Goal: Information Seeking & Learning: Learn about a topic

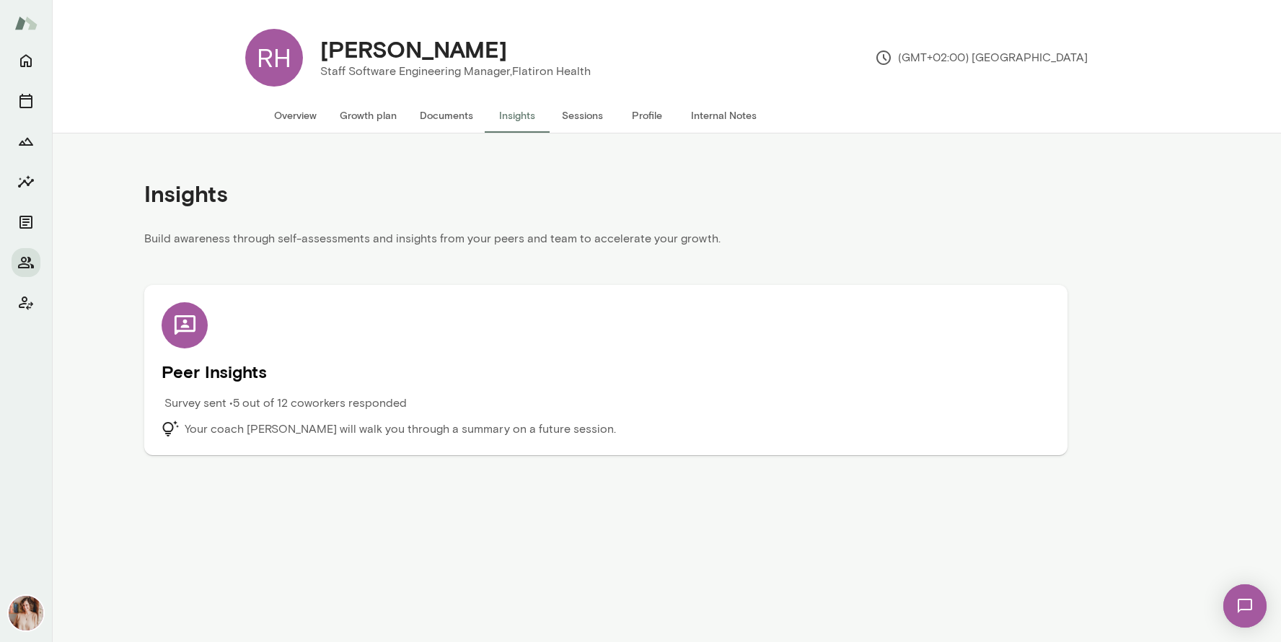
click at [444, 112] on button "Documents" at bounding box center [446, 115] width 76 height 35
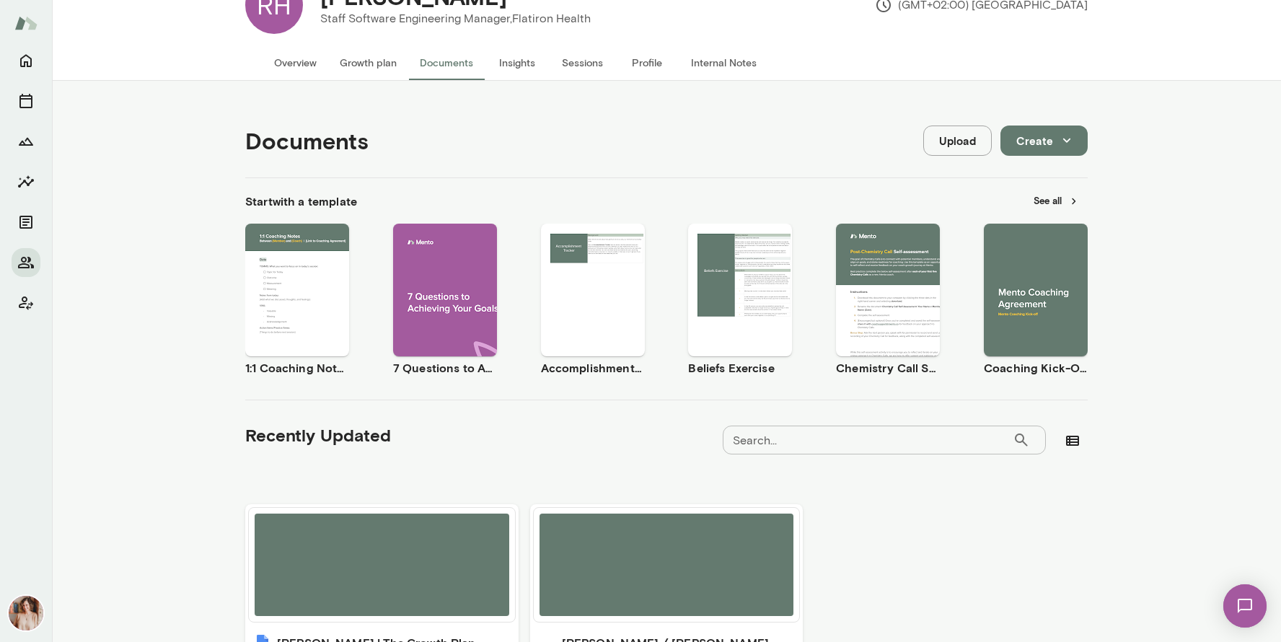
scroll to position [182, 0]
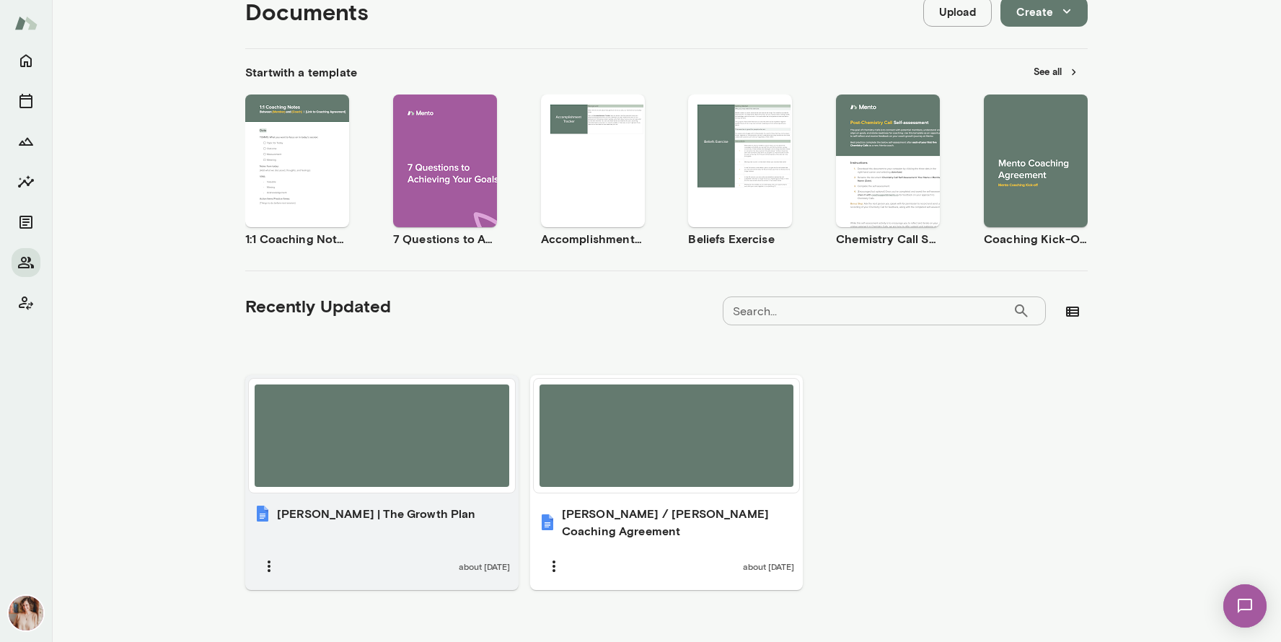
click at [411, 404] on div at bounding box center [382, 435] width 255 height 102
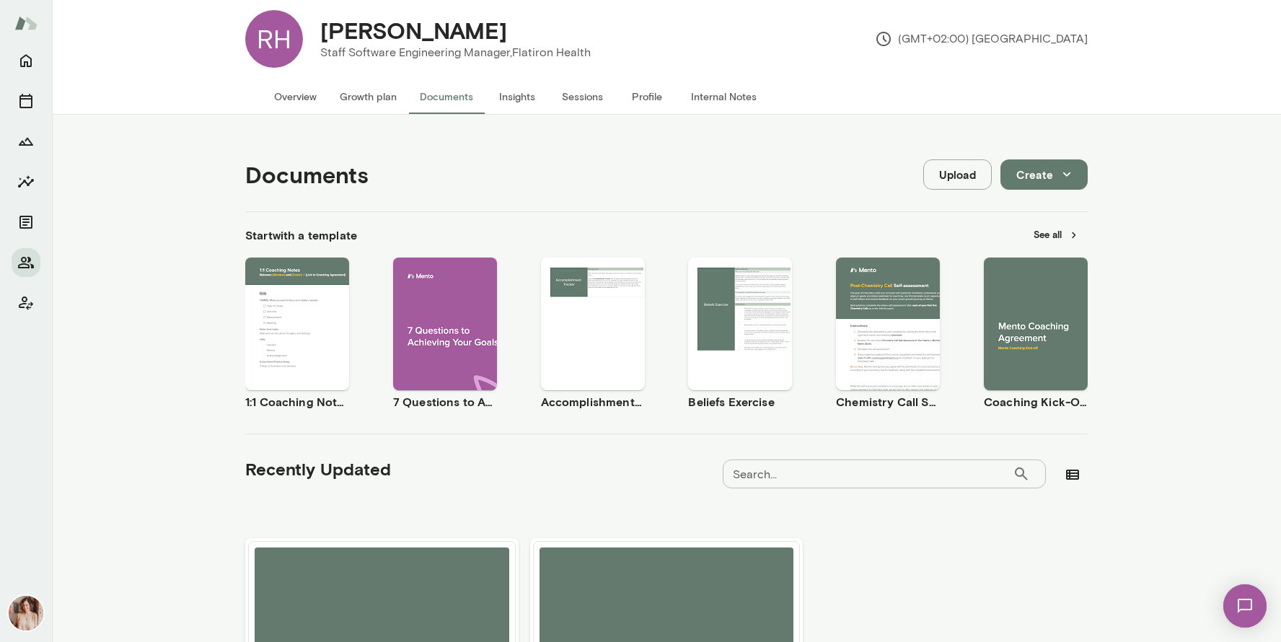
scroll to position [0, 0]
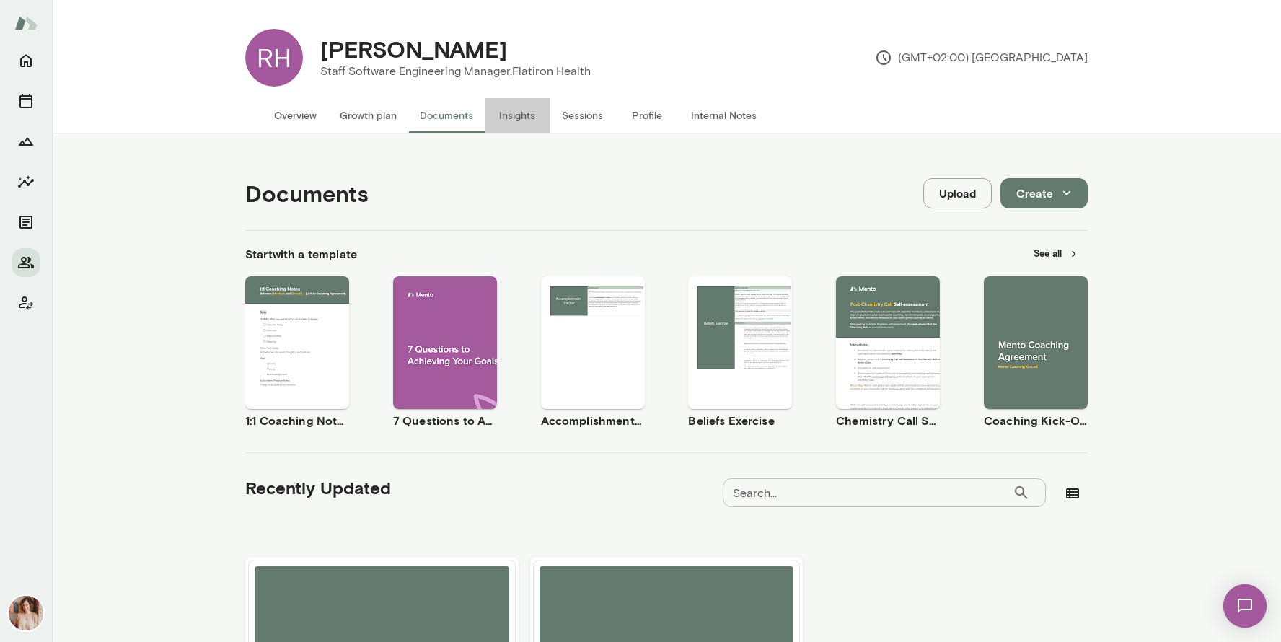
click at [524, 113] on button "Insights" at bounding box center [517, 115] width 65 height 35
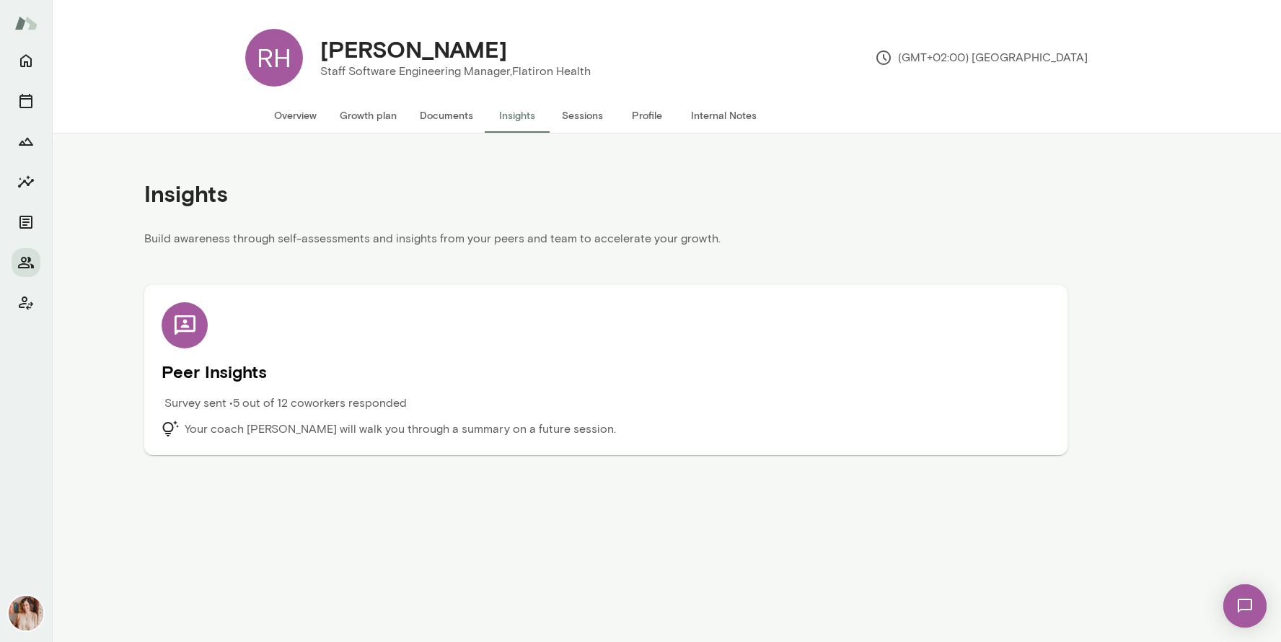
click at [267, 384] on div "Peer Insights Survey sent • 5 out of 12 coworkers responded Your coach Nancy Al…" at bounding box center [606, 370] width 888 height 136
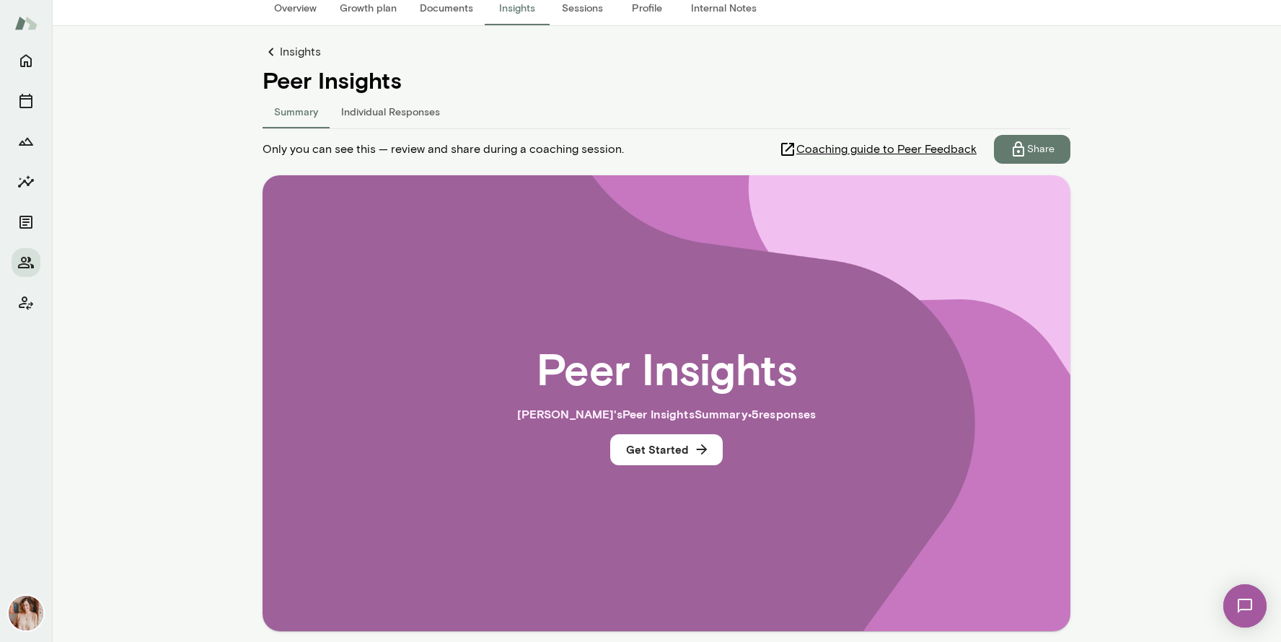
scroll to position [109, 0]
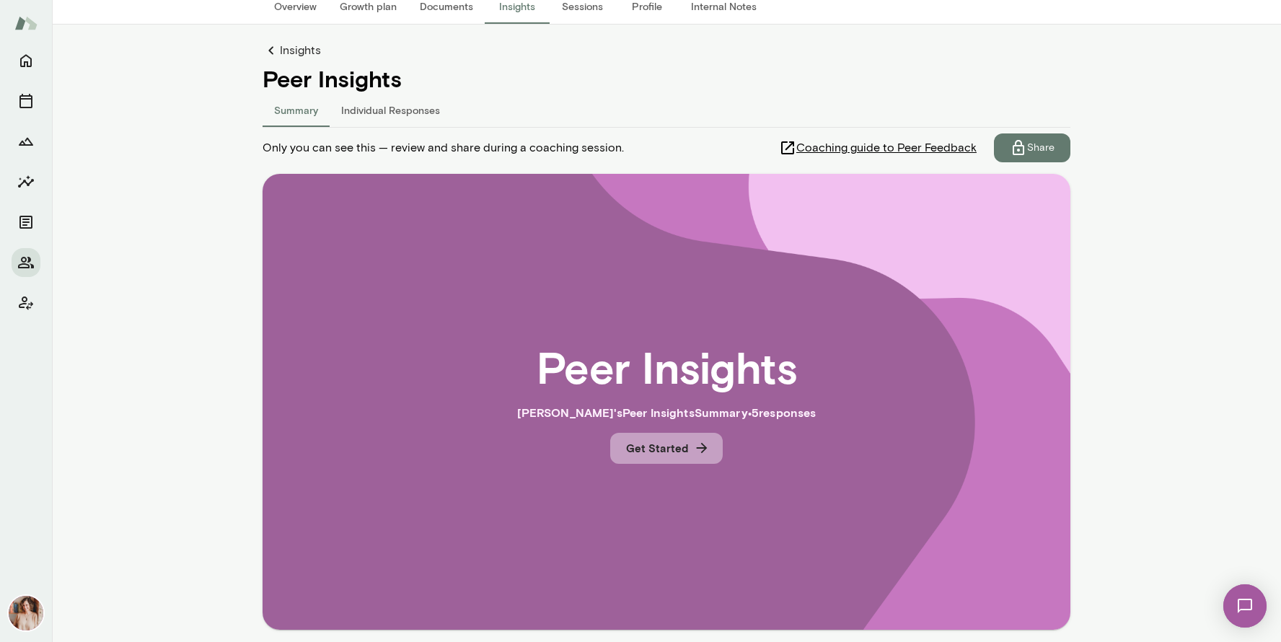
click at [663, 444] on button "Get Started" at bounding box center [666, 448] width 112 height 30
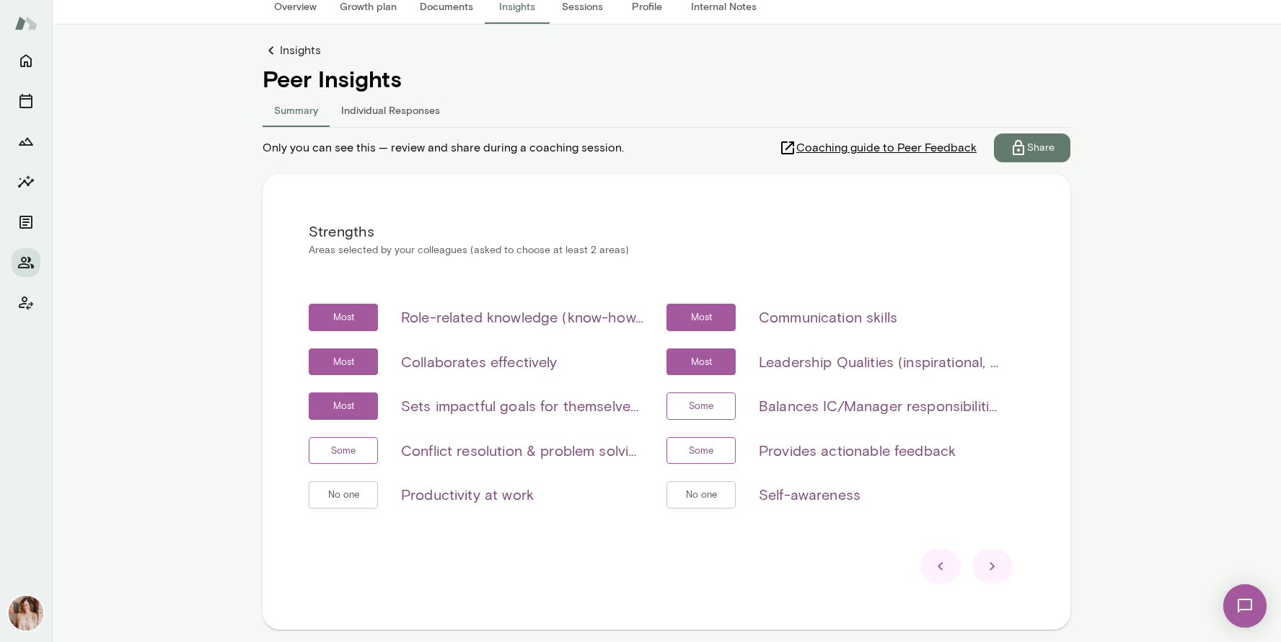
click at [410, 110] on button "Individual Responses" at bounding box center [391, 109] width 122 height 35
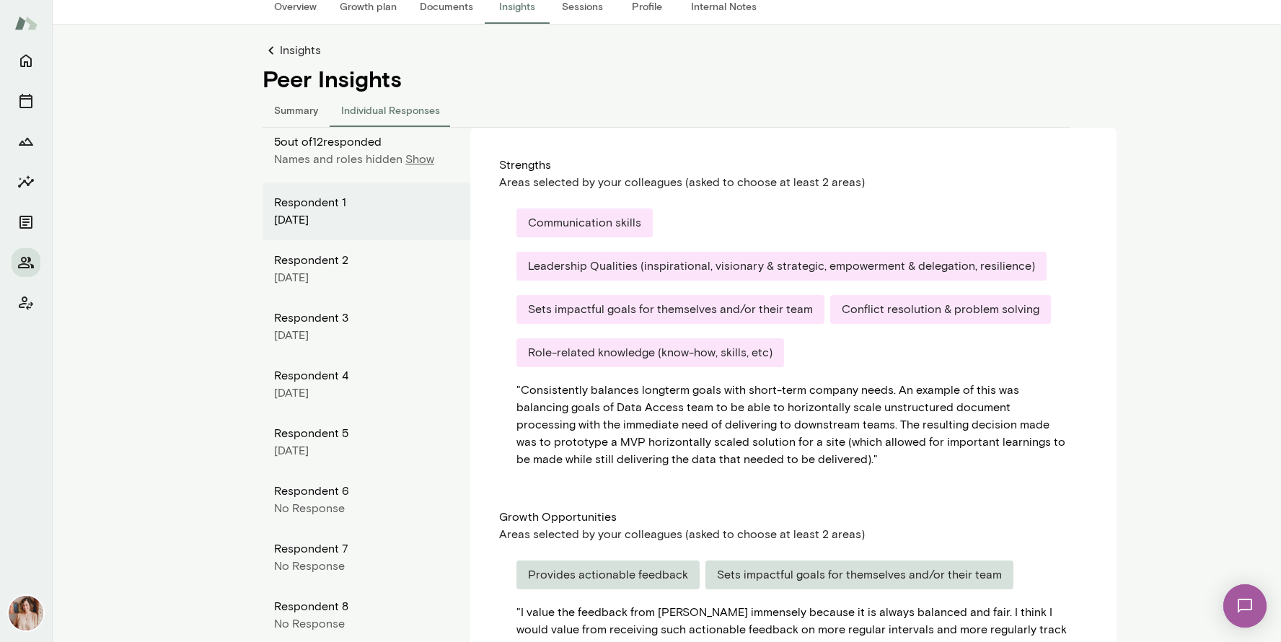
click at [405, 164] on p "Show" at bounding box center [419, 159] width 29 height 17
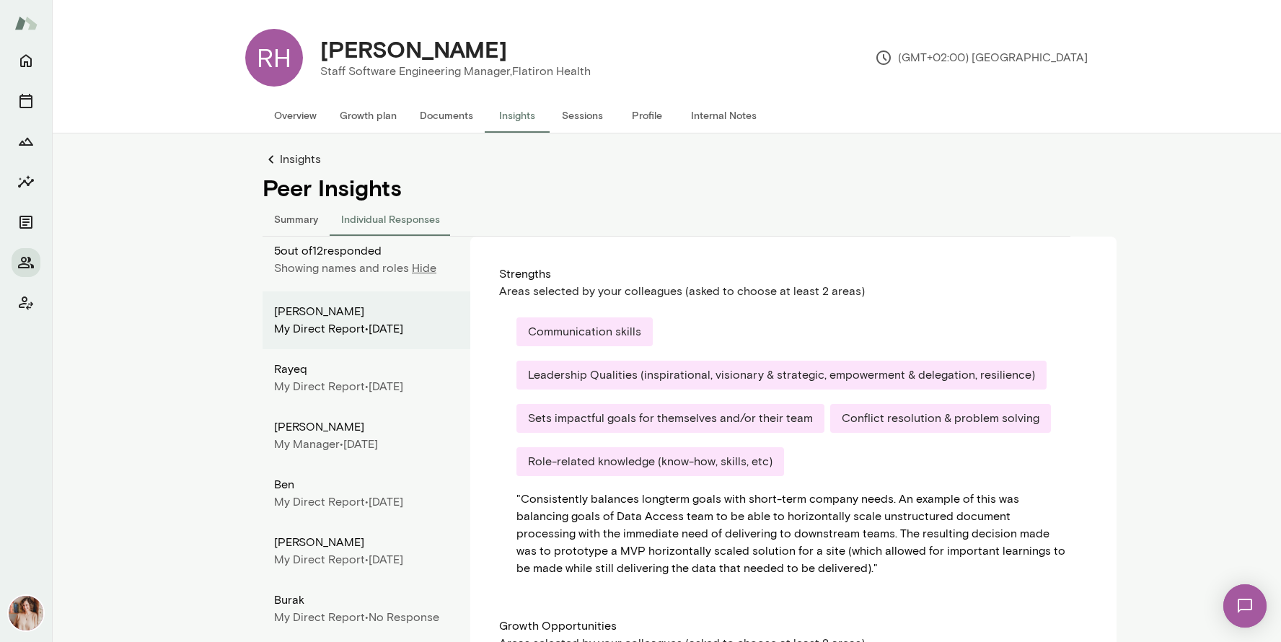
click at [306, 217] on button "Summary" at bounding box center [295, 218] width 67 height 35
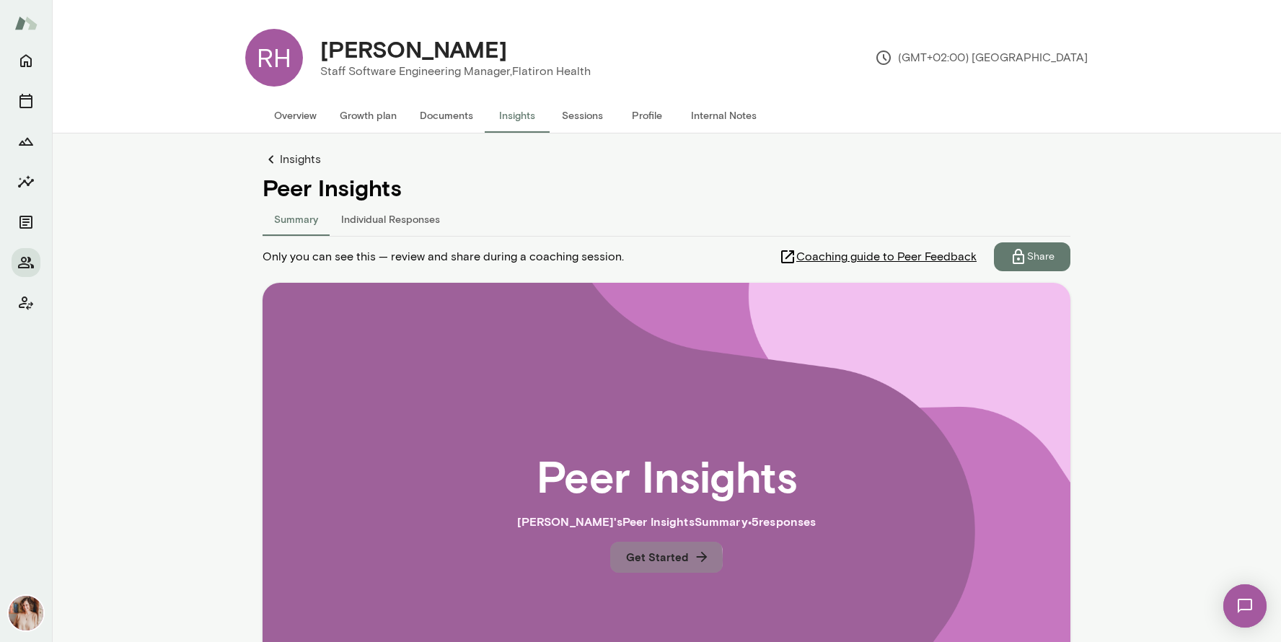
click at [629, 560] on button "Get Started" at bounding box center [666, 556] width 112 height 30
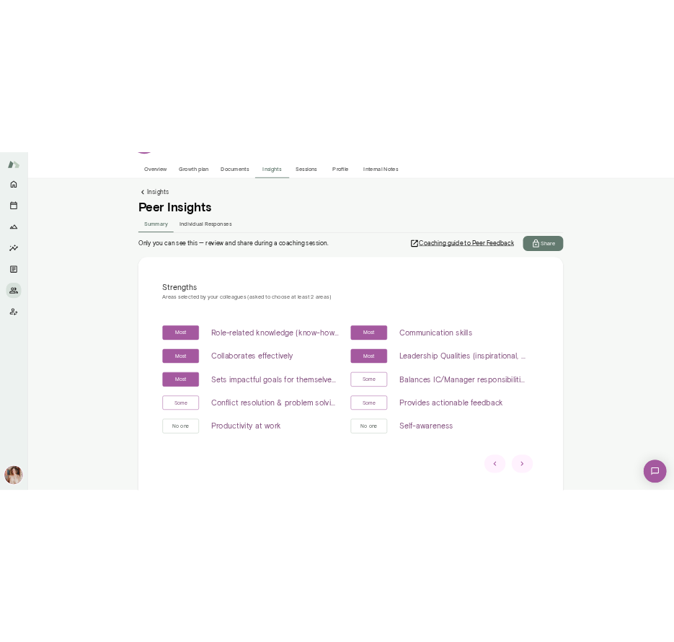
scroll to position [172, 0]
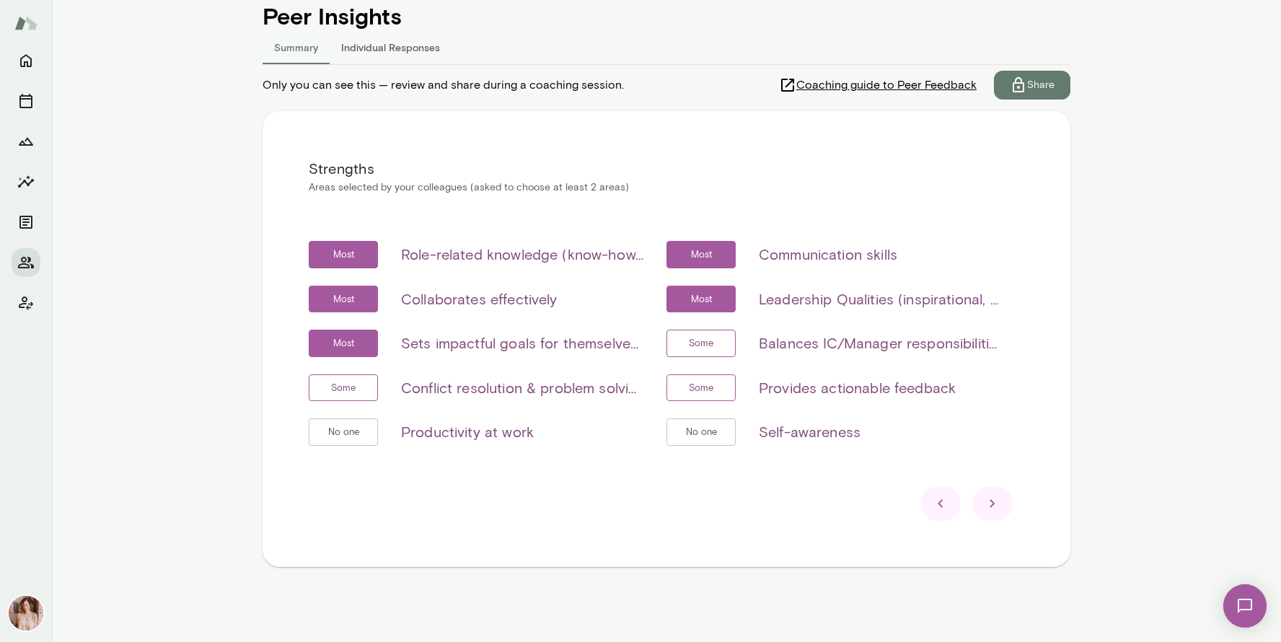
click at [996, 500] on icon at bounding box center [991, 503] width 17 height 17
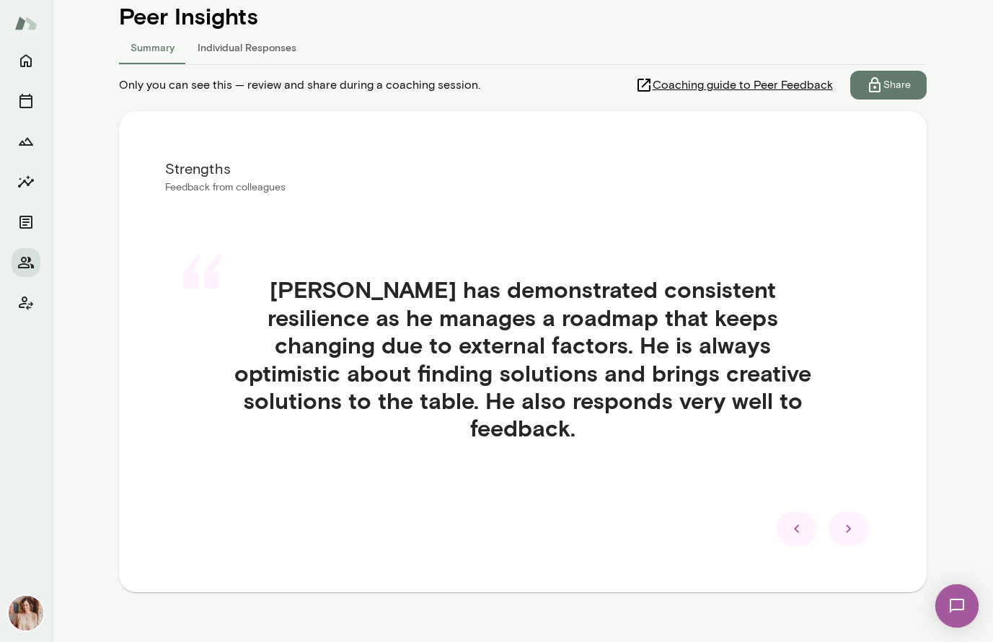
click at [845, 520] on icon at bounding box center [848, 528] width 17 height 17
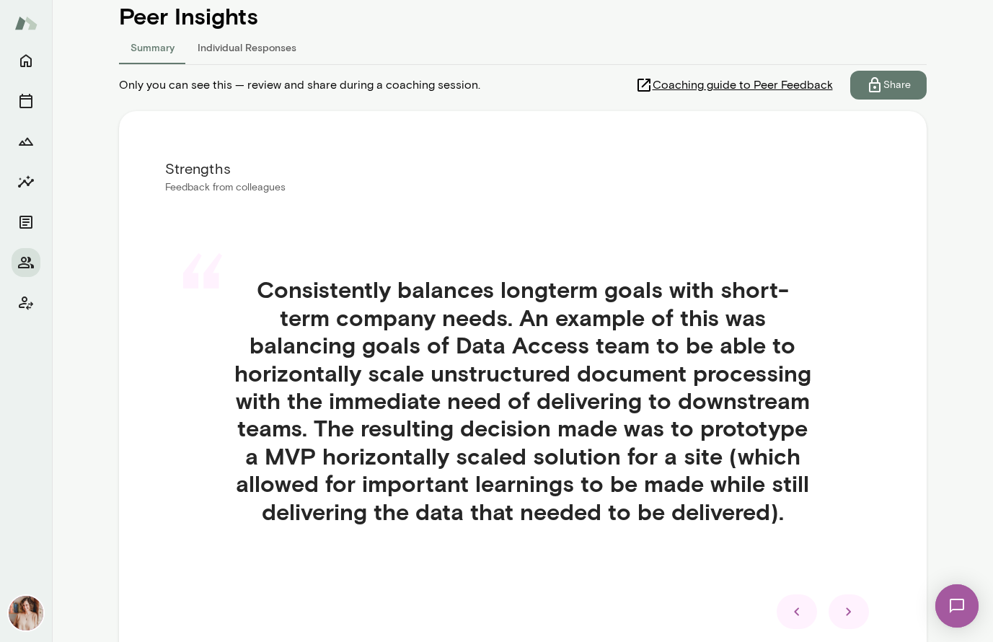
click at [970, 430] on main "RH Russell Hofmann Staff Software Engineering Manager, Flatiron Health (GMT+02:…" at bounding box center [522, 321] width 941 height 642
click at [795, 609] on icon at bounding box center [796, 611] width 5 height 8
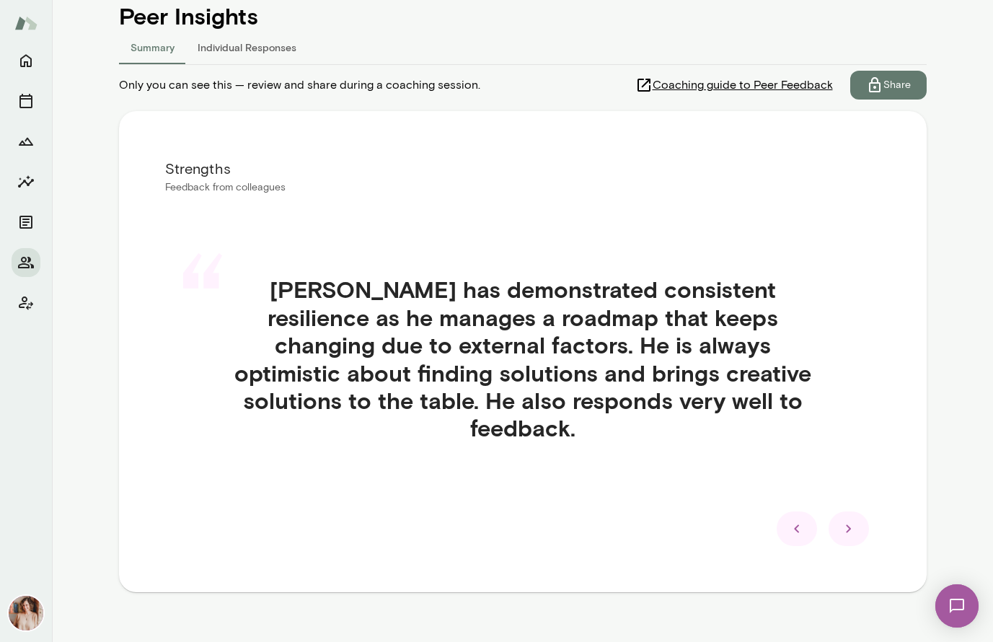
click at [852, 520] on icon at bounding box center [848, 528] width 17 height 17
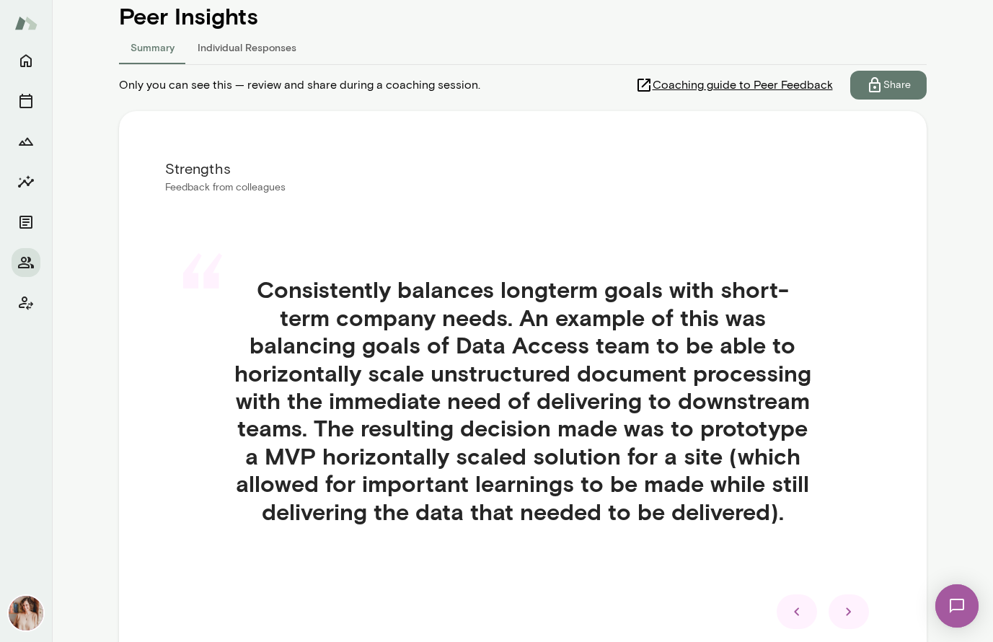
click at [768, 454] on h4 "Consistently balances longterm goals with short-term company needs. An example …" at bounding box center [523, 399] width 646 height 249
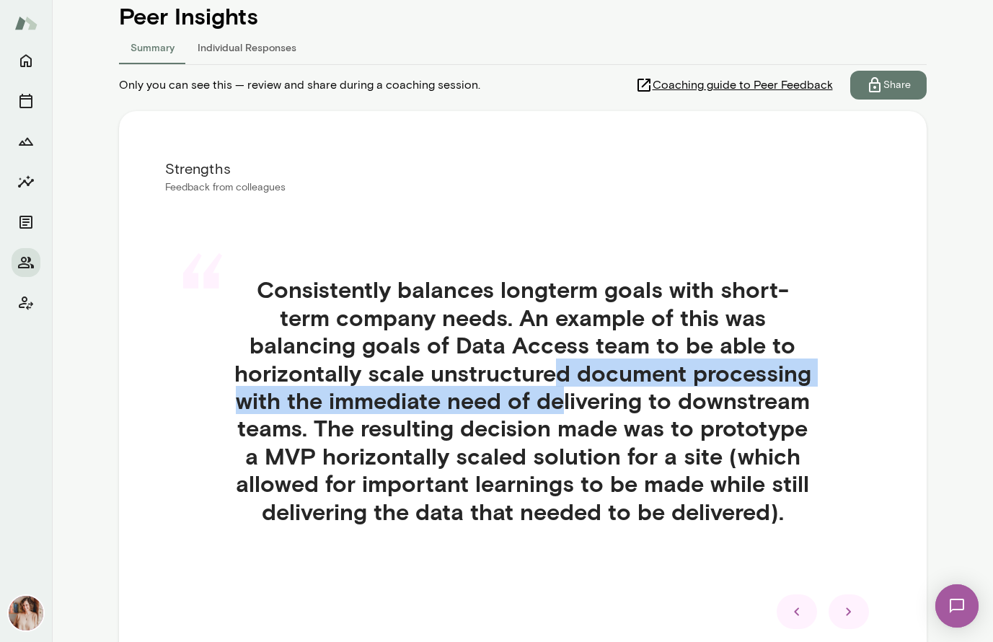
drag, startPoint x: 555, startPoint y: 379, endPoint x: 558, endPoint y: 391, distance: 11.9
click at [558, 391] on h4 "Consistently balances longterm goals with short-term company needs. An example …" at bounding box center [523, 399] width 646 height 249
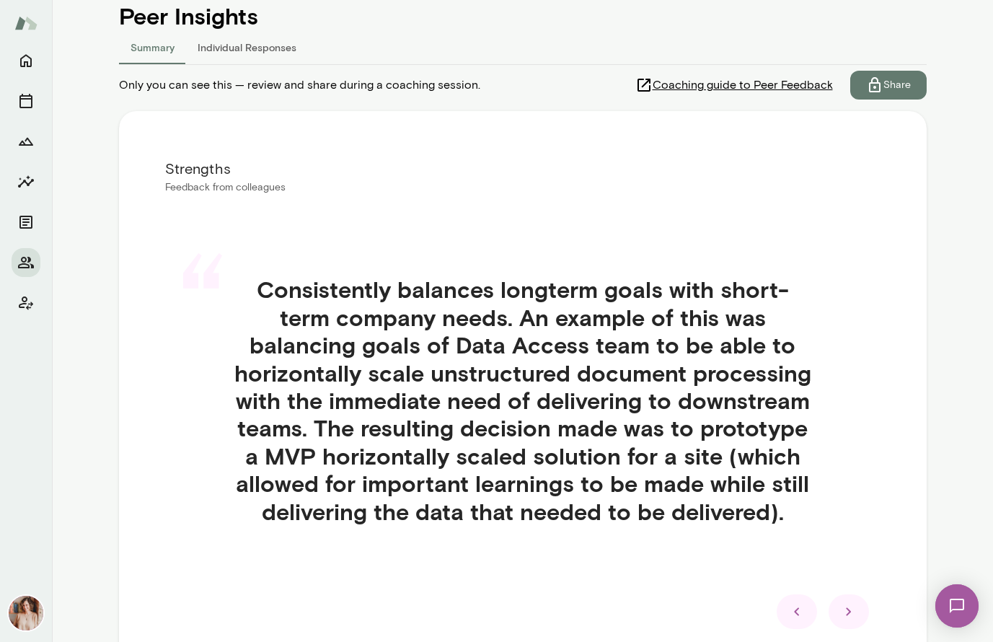
click at [848, 621] on div at bounding box center [848, 611] width 40 height 35
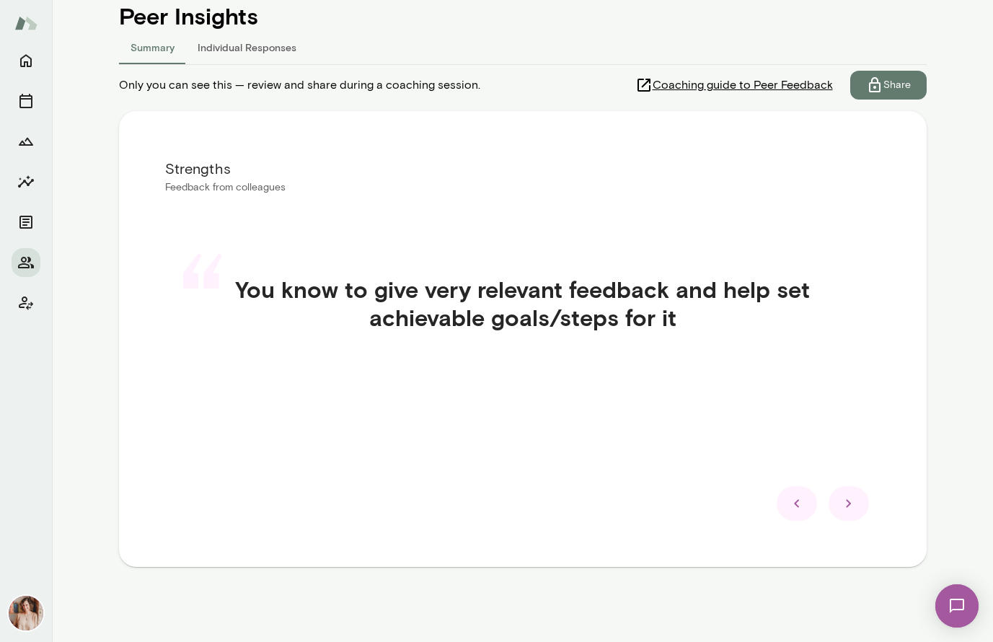
click at [845, 514] on div at bounding box center [848, 503] width 40 height 35
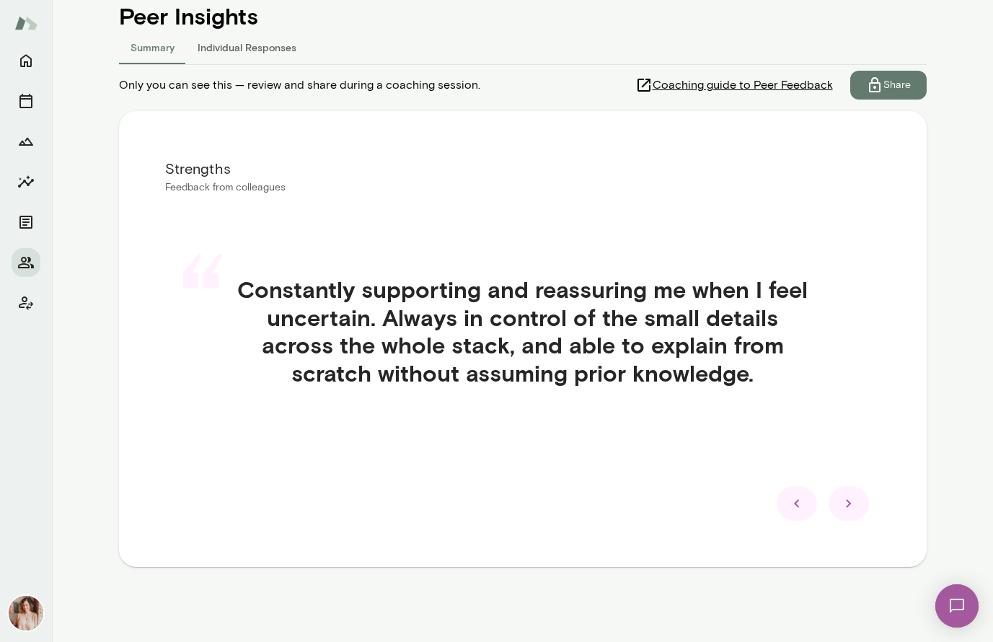
click at [849, 513] on div at bounding box center [848, 503] width 40 height 35
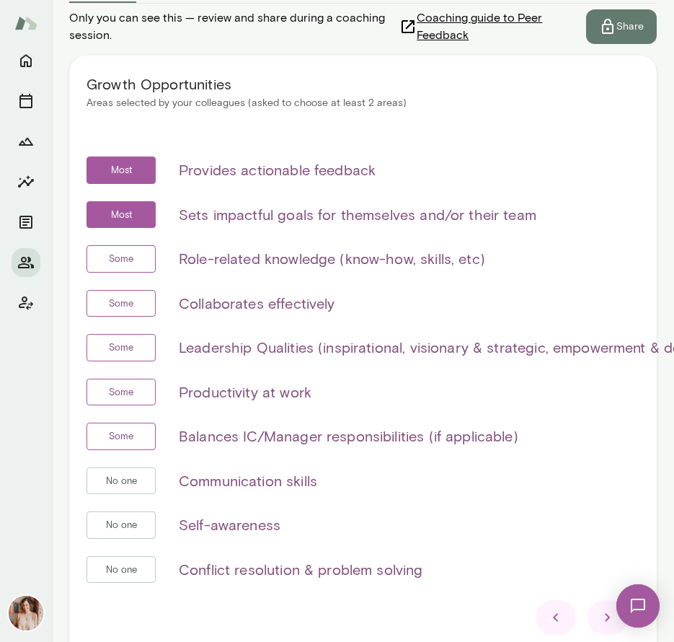
scroll to position [234, 0]
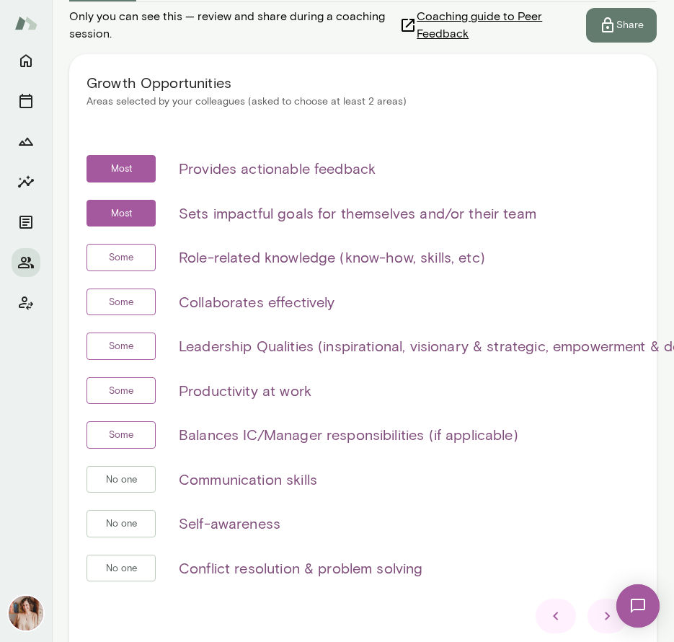
click at [554, 618] on icon at bounding box center [555, 615] width 17 height 17
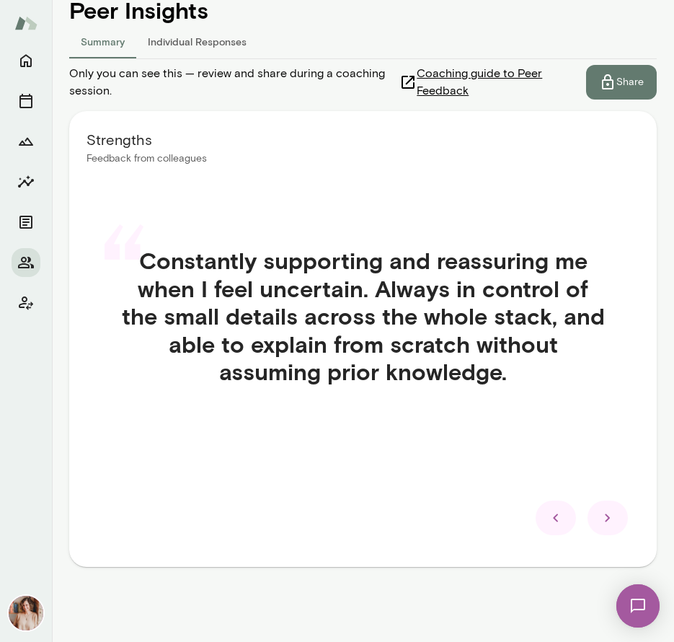
click at [555, 509] on icon at bounding box center [555, 517] width 17 height 17
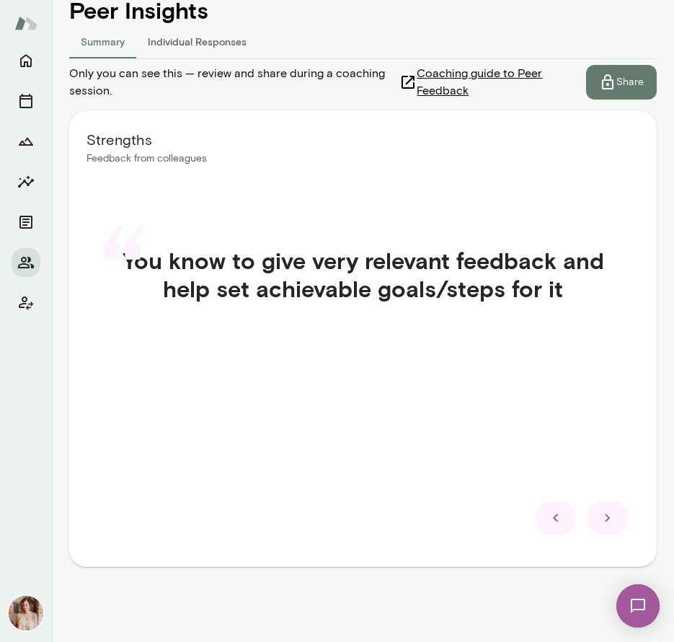
click at [557, 524] on icon at bounding box center [555, 517] width 17 height 17
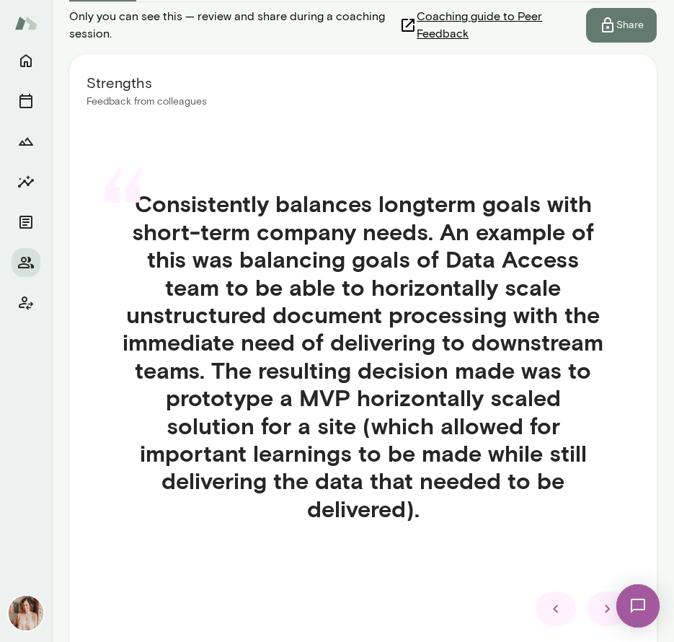
click at [545, 609] on div at bounding box center [556, 608] width 40 height 35
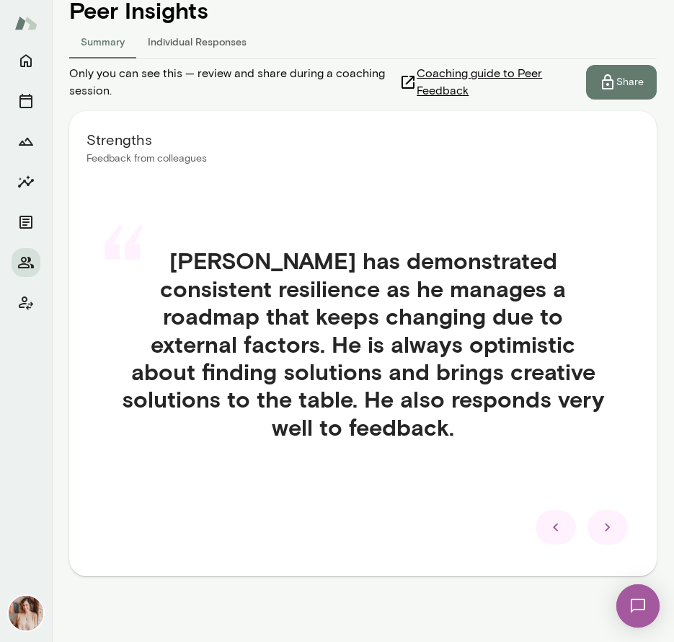
click at [555, 518] on icon at bounding box center [555, 526] width 17 height 17
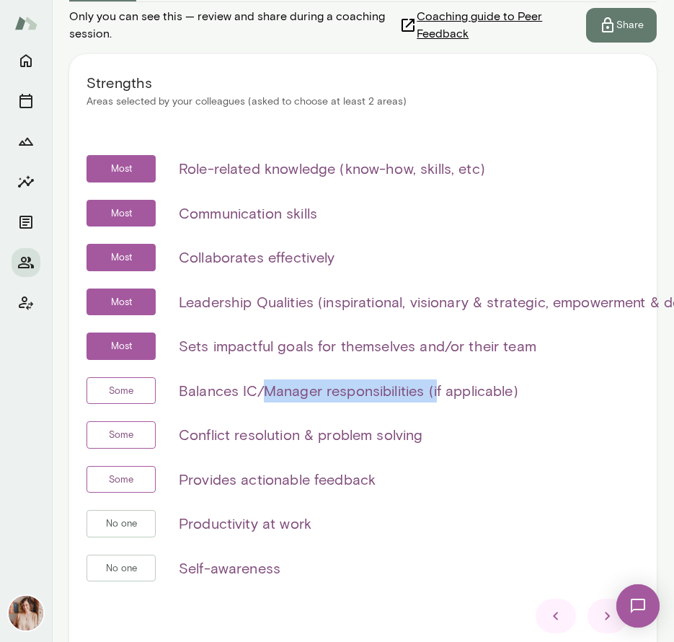
drag, startPoint x: 267, startPoint y: 392, endPoint x: 436, endPoint y: 394, distance: 169.5
click at [436, 394] on h6 "Balances IC/Manager responsibilities (if applicable)" at bounding box center [349, 390] width 340 height 23
click at [426, 350] on h6 "Sets impactful goals for themselves and/or their team" at bounding box center [358, 346] width 358 height 23
click at [602, 610] on icon at bounding box center [607, 615] width 17 height 17
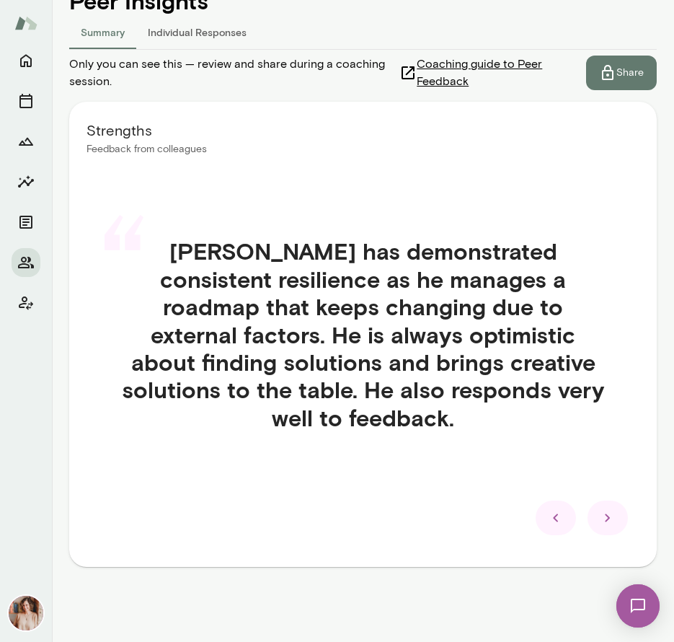
scroll to position [177, 0]
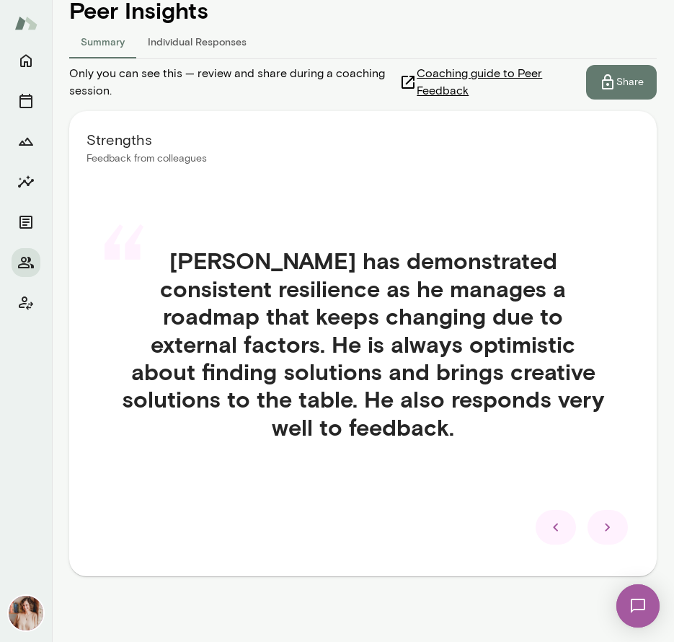
click at [602, 610] on div "Insights Peer Insights Summary Individual Responses Only you can see this — rev…" at bounding box center [363, 303] width 588 height 660
click at [614, 518] on icon at bounding box center [607, 526] width 17 height 17
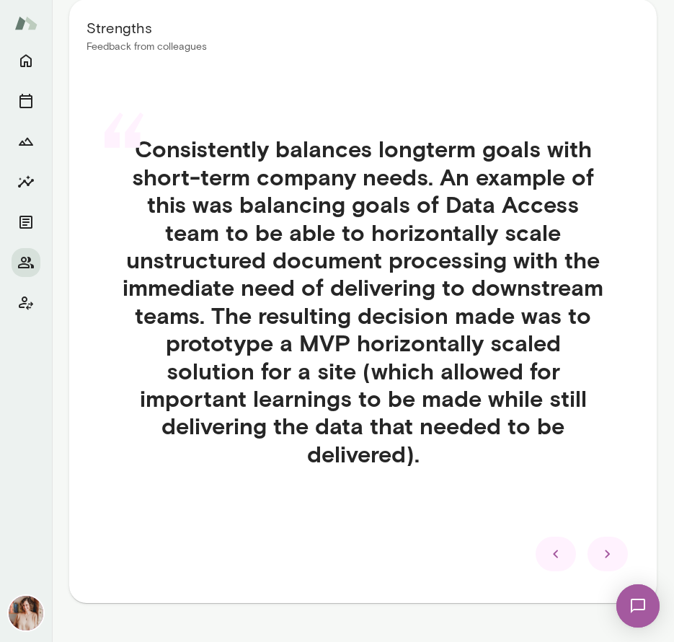
scroll to position [290, 0]
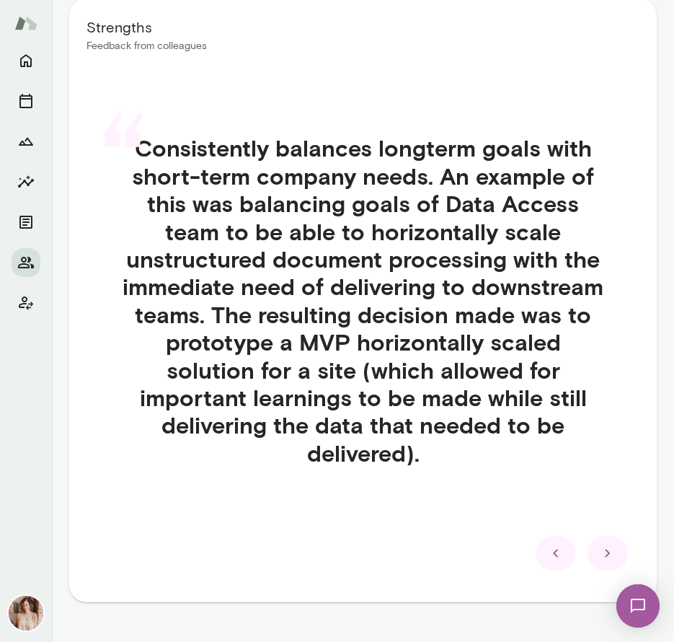
click at [592, 572] on div "Strengths Feedback from colleagues “ Consistently balances longterm goals with …" at bounding box center [363, 300] width 588 height 603
click at [595, 560] on div at bounding box center [608, 553] width 40 height 35
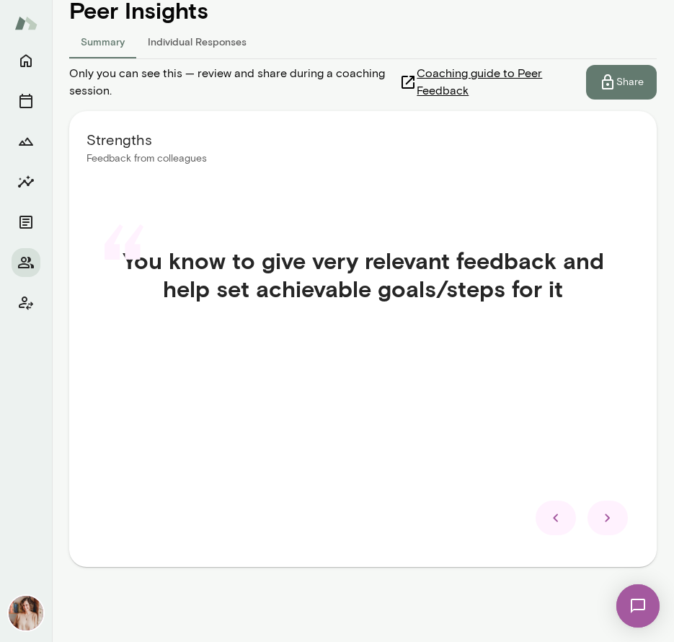
click at [610, 530] on div at bounding box center [608, 517] width 40 height 35
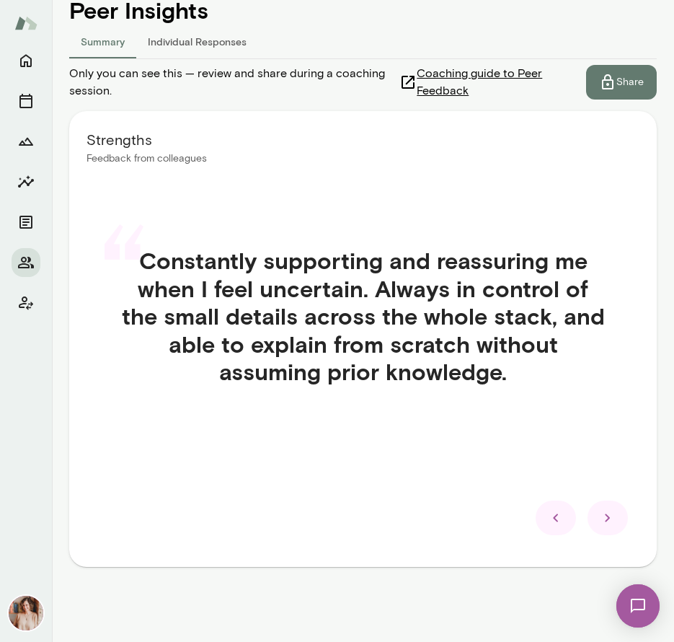
click at [610, 530] on div at bounding box center [608, 517] width 40 height 35
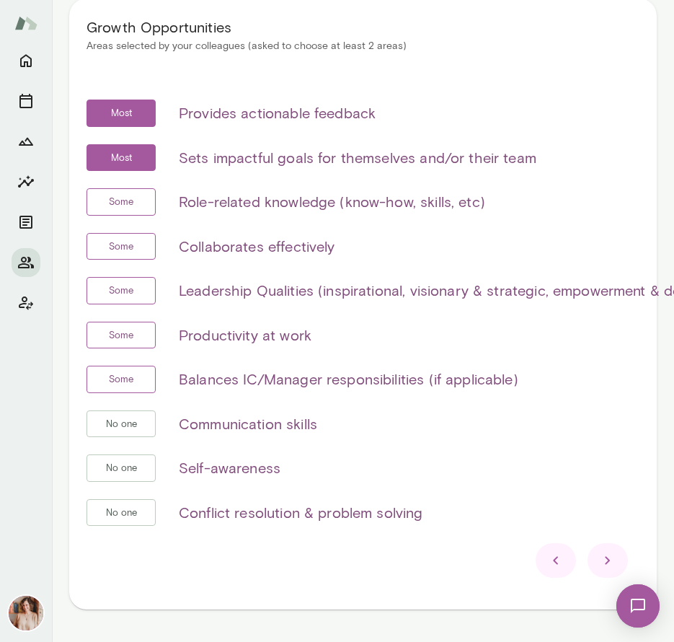
click at [608, 557] on icon at bounding box center [607, 560] width 17 height 17
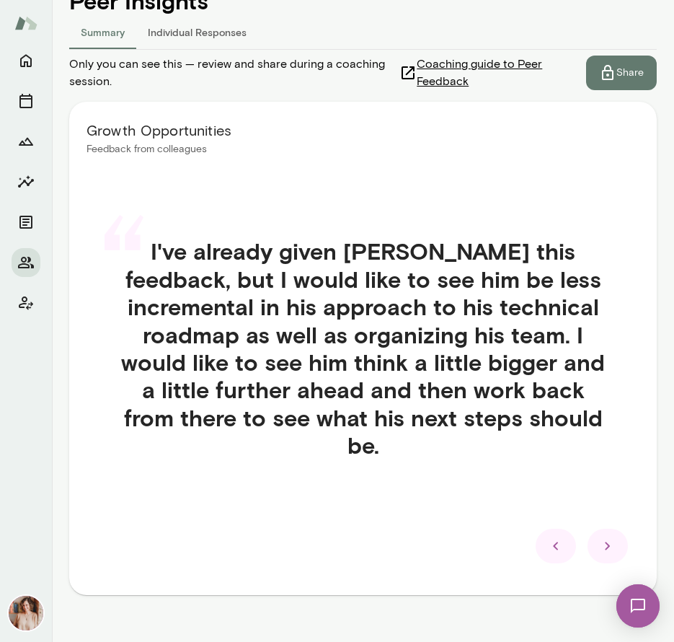
click at [612, 537] on icon at bounding box center [607, 545] width 17 height 17
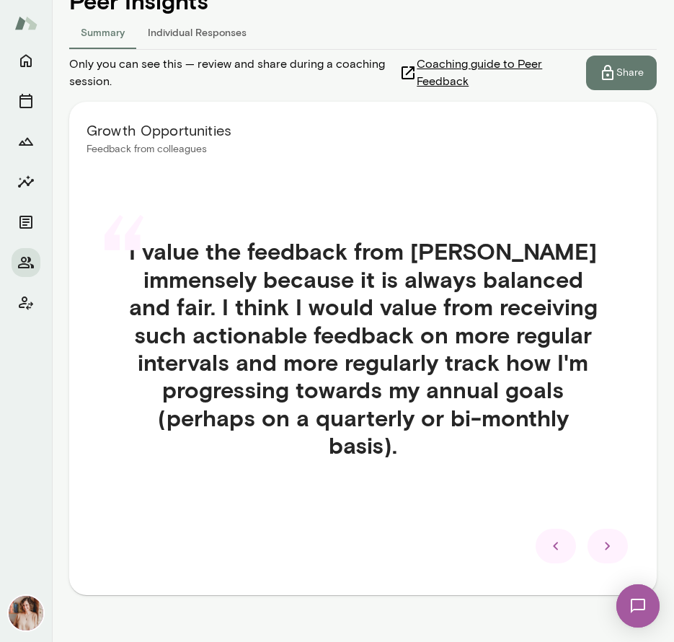
drag, startPoint x: 429, startPoint y: 302, endPoint x: 433, endPoint y: 315, distance: 13.5
click at [433, 315] on h4 "I value the feedback from Russell immensely because it is always balanced and f…" at bounding box center [363, 347] width 553 height 221
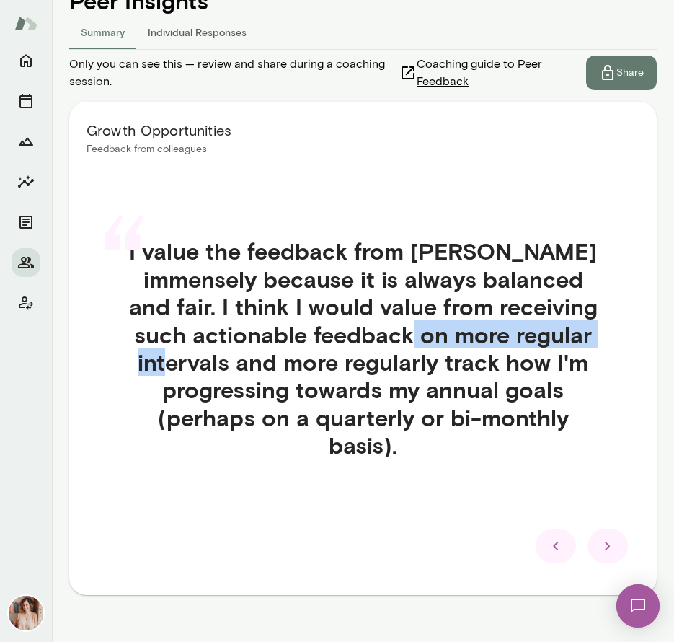
drag, startPoint x: 321, startPoint y: 336, endPoint x: 528, endPoint y: 335, distance: 206.9
click at [528, 335] on h4 "I value the feedback from Russell immensely because it is always balanced and f…" at bounding box center [363, 347] width 553 height 221
click at [609, 541] on icon at bounding box center [607, 545] width 5 height 8
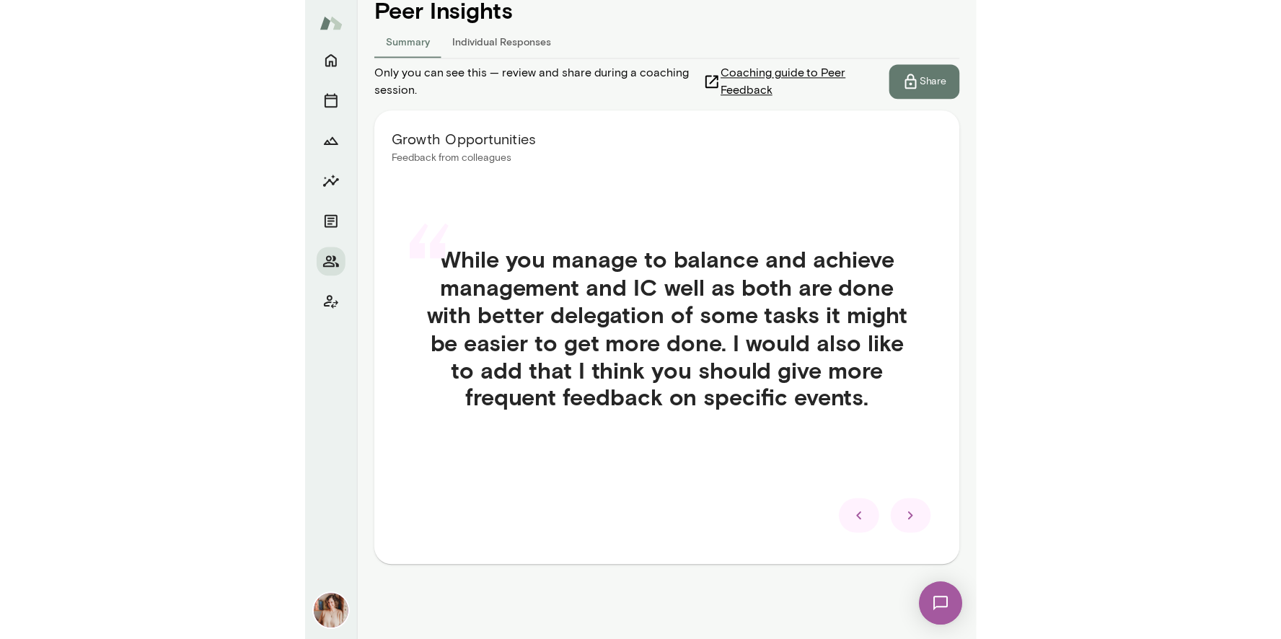
scroll to position [177, 0]
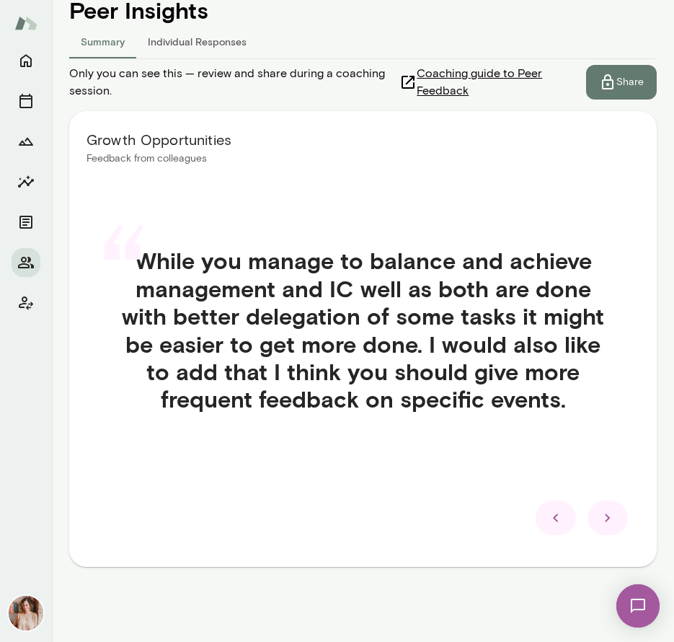
click at [553, 514] on icon at bounding box center [555, 517] width 17 height 17
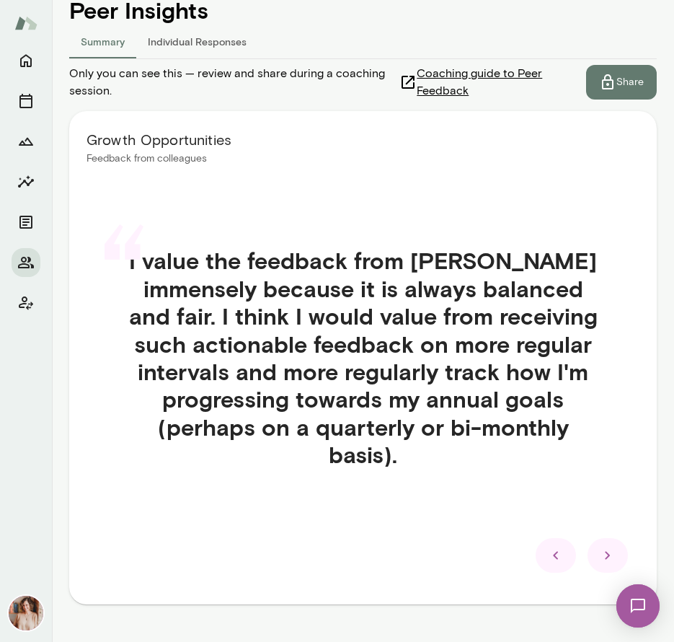
click at [613, 547] on icon at bounding box center [607, 555] width 17 height 17
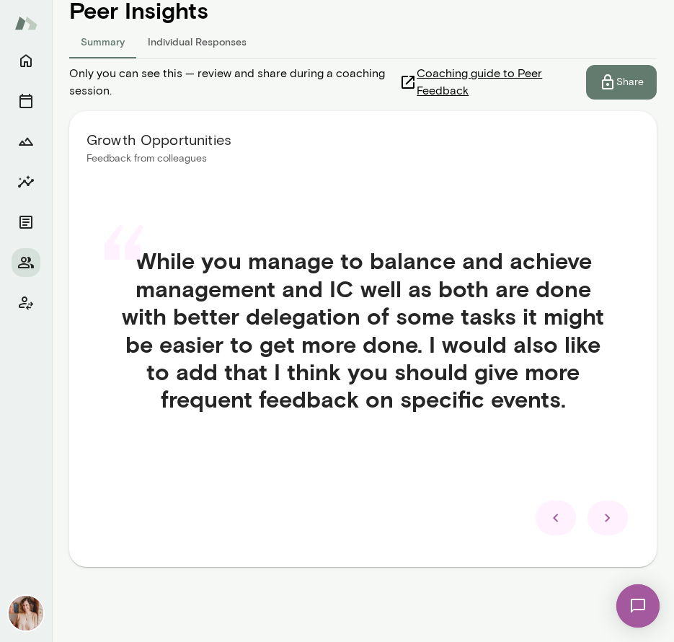
click at [298, 462] on div "“ While you manage to balance and achieve management and IC well as both are do…" at bounding box center [363, 347] width 553 height 270
click at [614, 513] on icon at bounding box center [607, 517] width 17 height 17
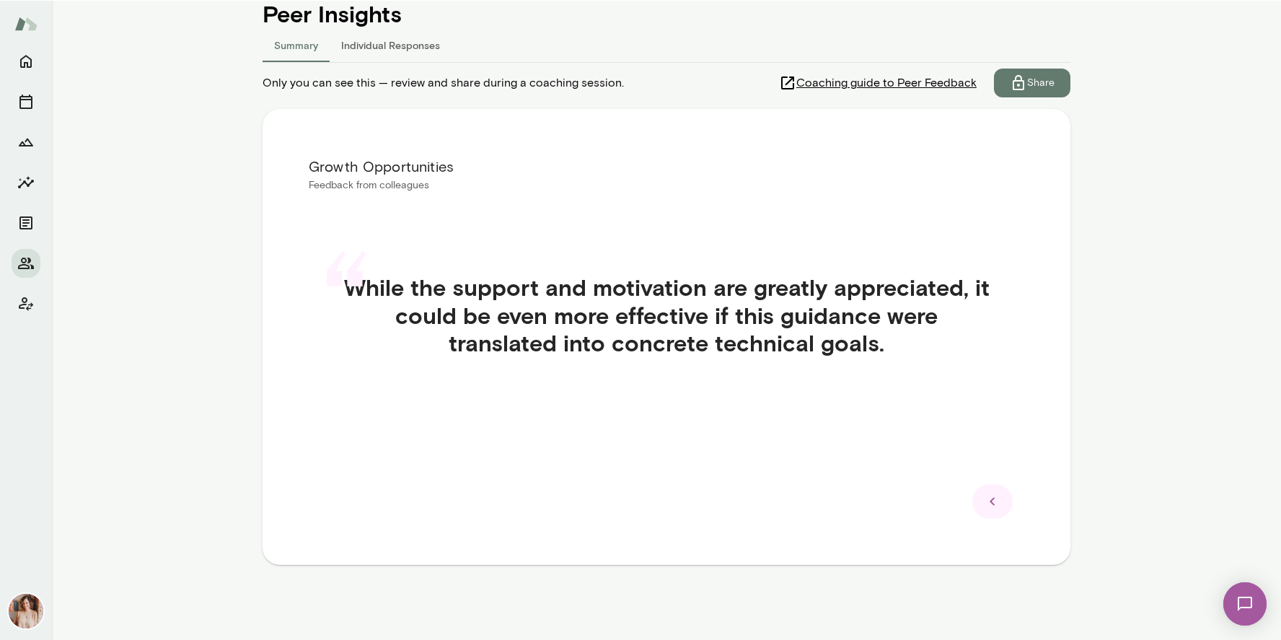
scroll to position [174, 0]
click at [308, 50] on button "Summary" at bounding box center [295, 44] width 67 height 35
click at [301, 48] on button "Summary" at bounding box center [295, 44] width 67 height 35
click at [983, 500] on icon at bounding box center [991, 500] width 17 height 17
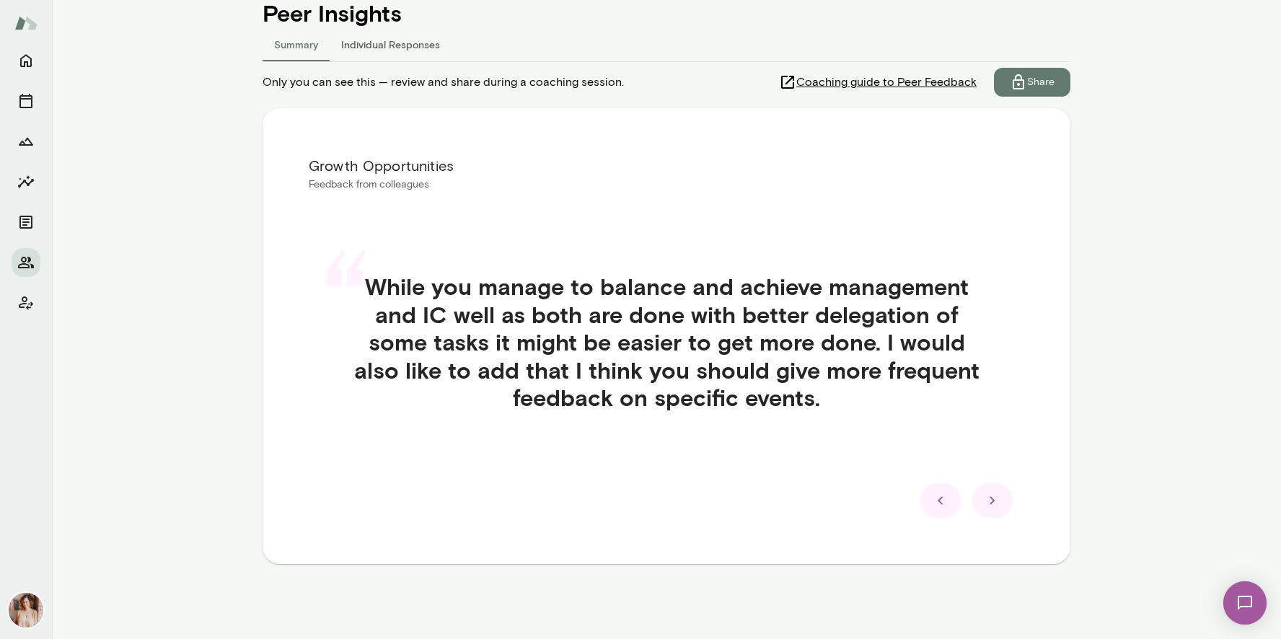
click at [983, 500] on icon at bounding box center [991, 500] width 17 height 17
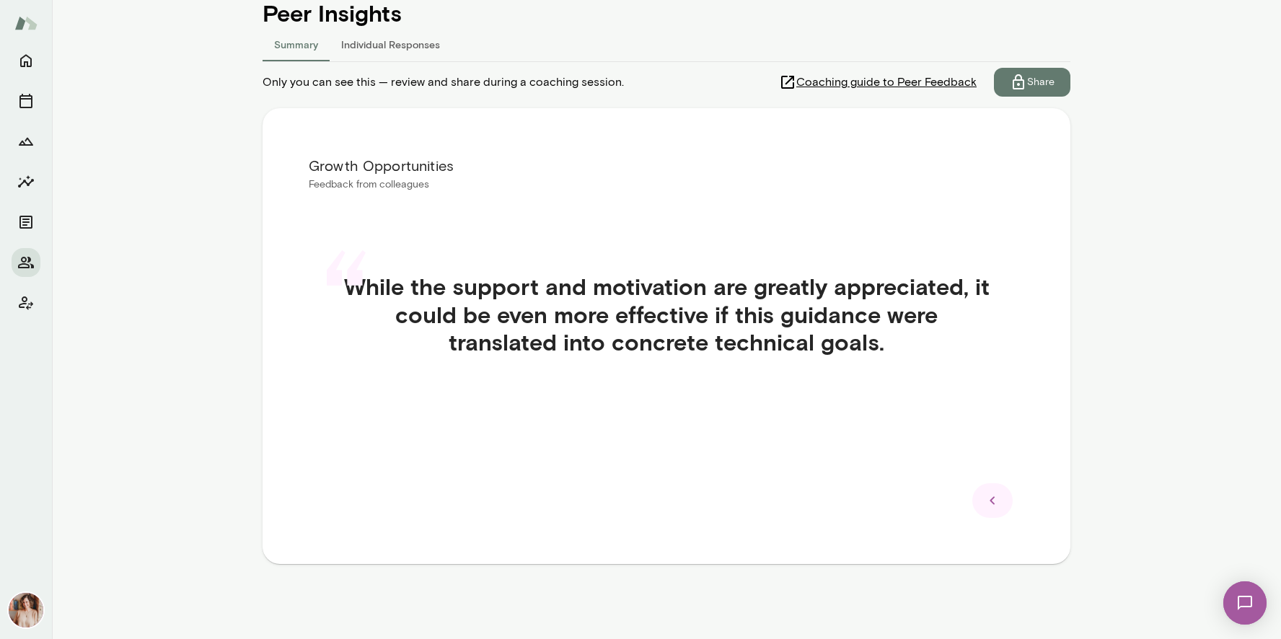
click at [983, 500] on icon at bounding box center [991, 500] width 17 height 17
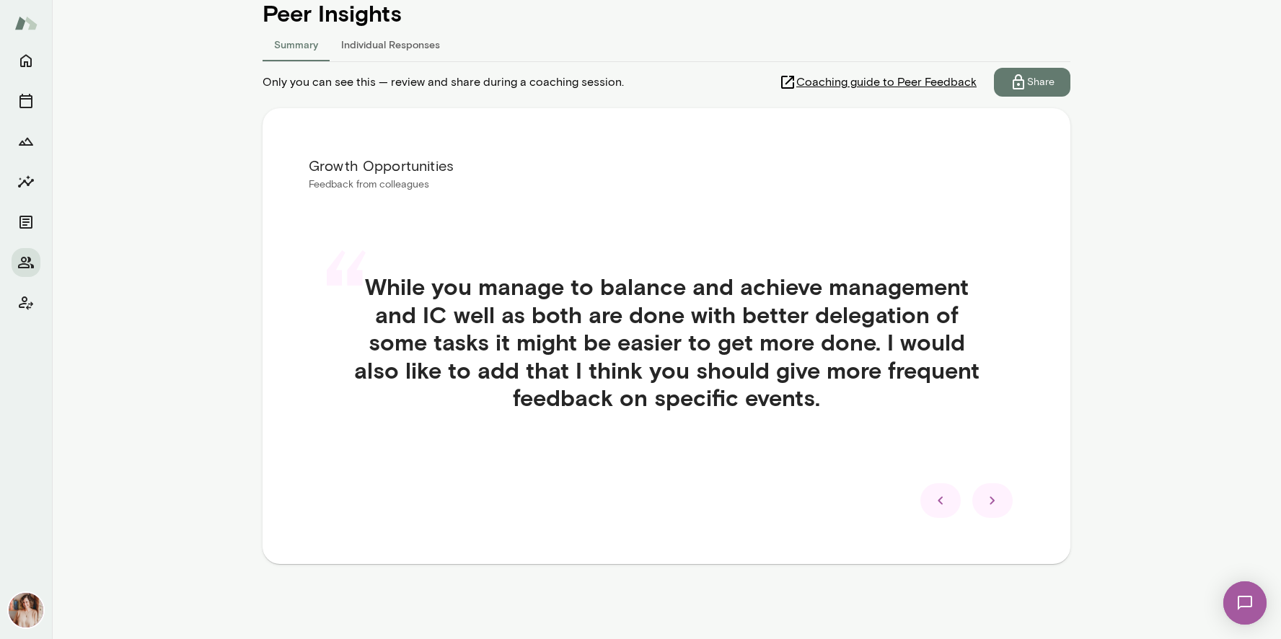
click at [983, 500] on icon at bounding box center [991, 500] width 17 height 17
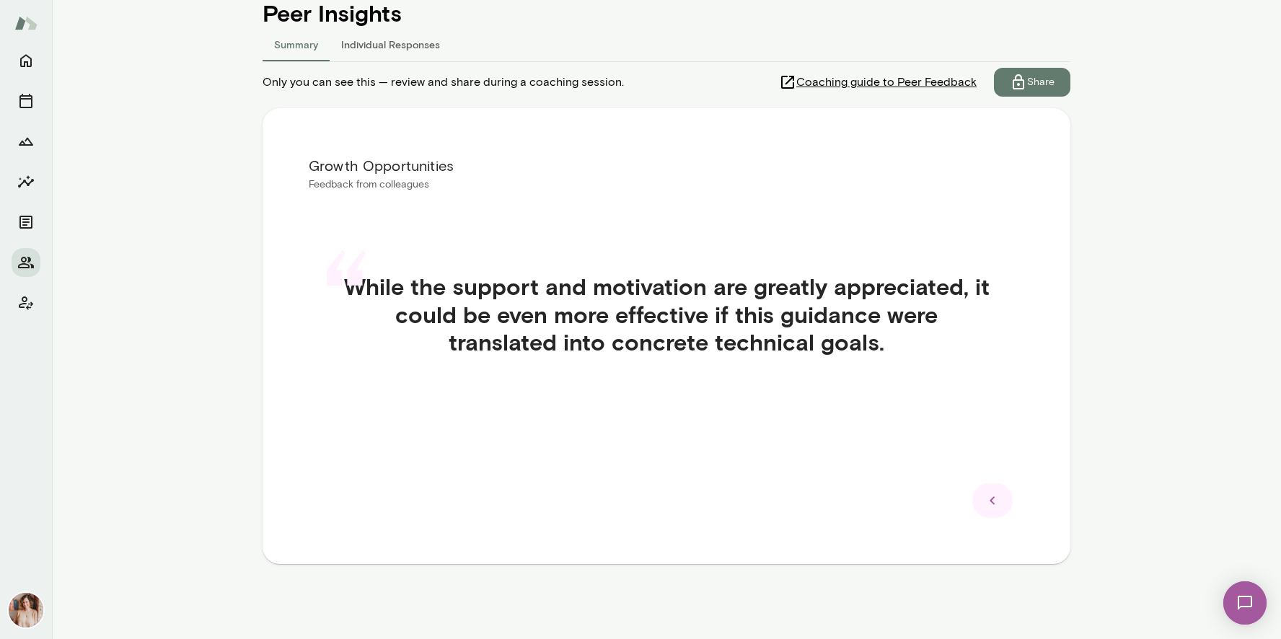
click at [983, 500] on icon at bounding box center [991, 500] width 17 height 17
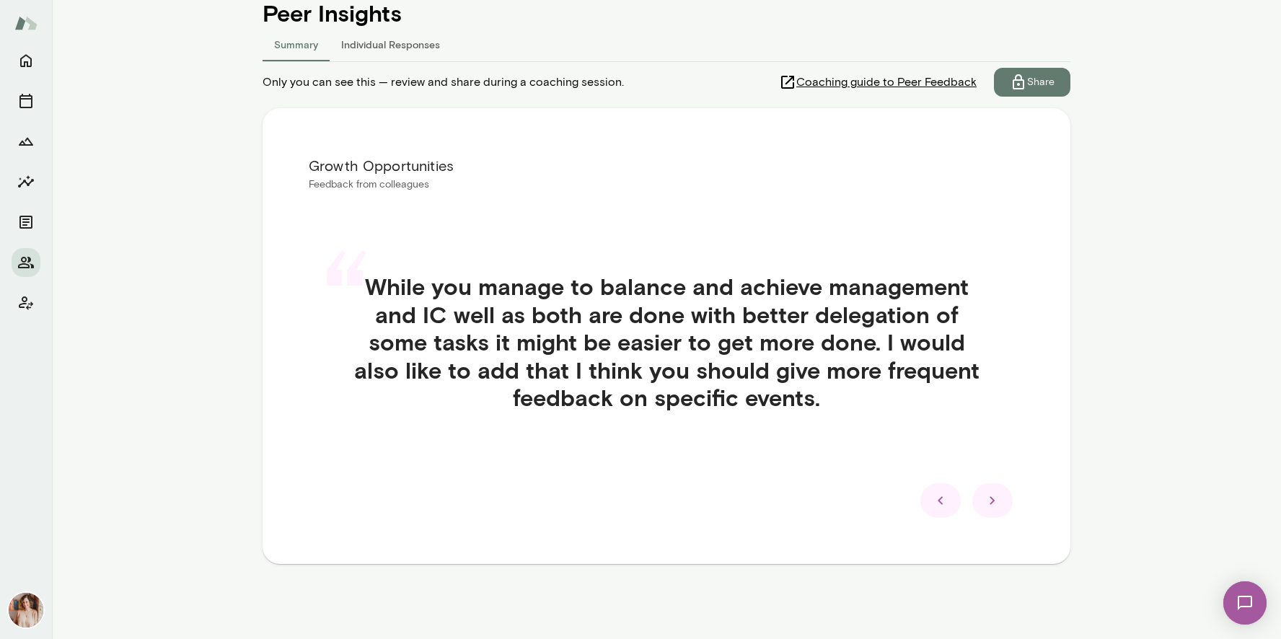
click at [957, 500] on div at bounding box center [940, 500] width 40 height 35
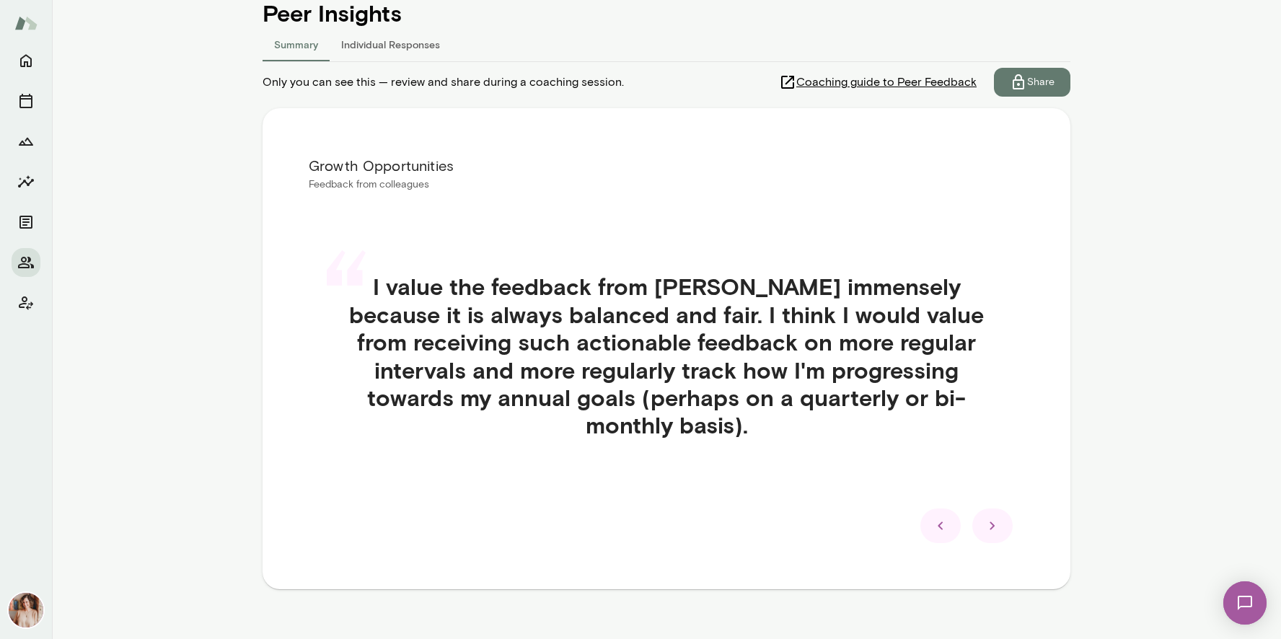
click at [941, 531] on icon at bounding box center [940, 525] width 17 height 17
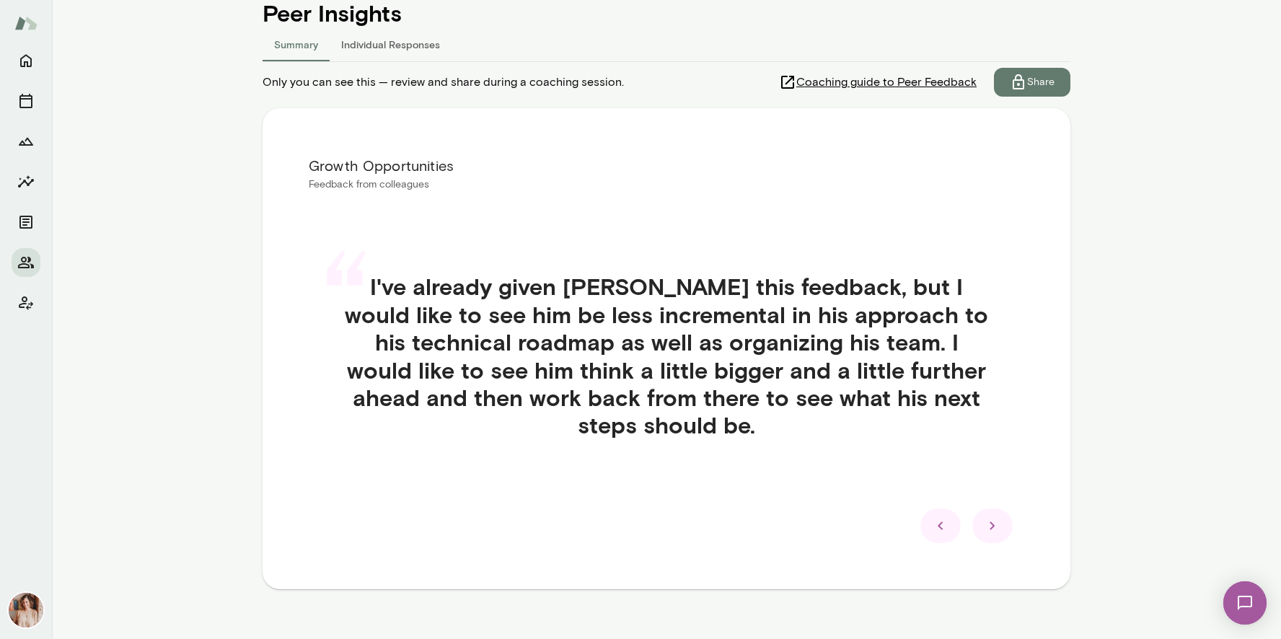
click at [940, 517] on icon at bounding box center [940, 525] width 17 height 17
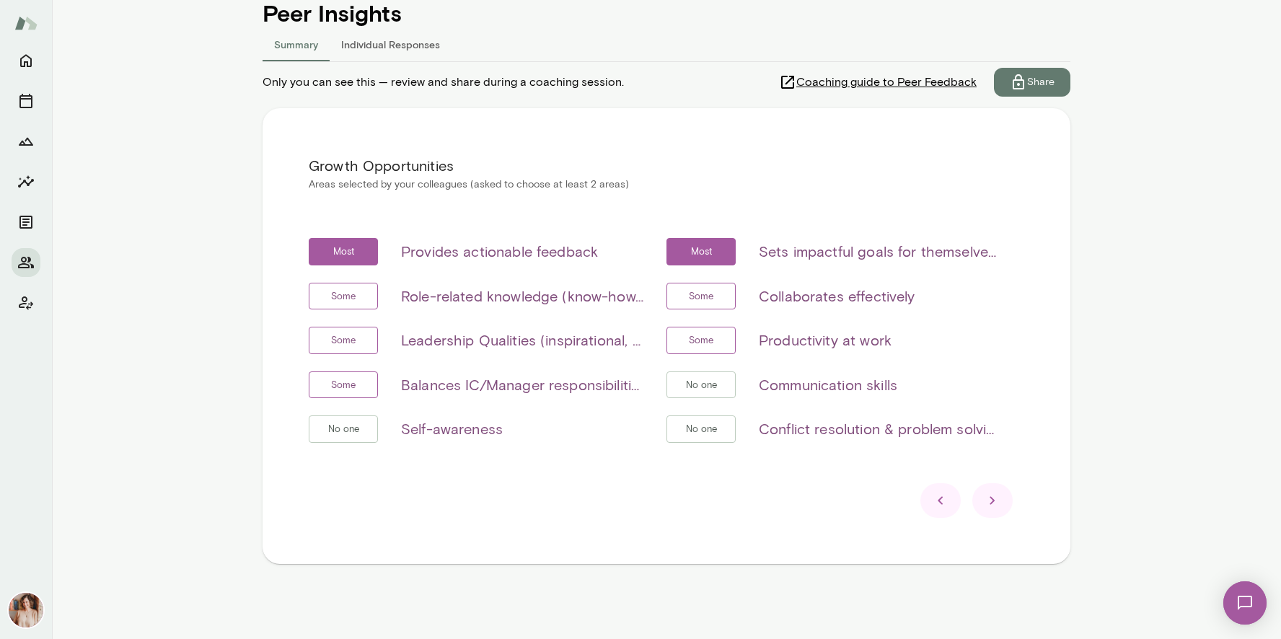
click at [940, 507] on icon at bounding box center [940, 500] width 17 height 17
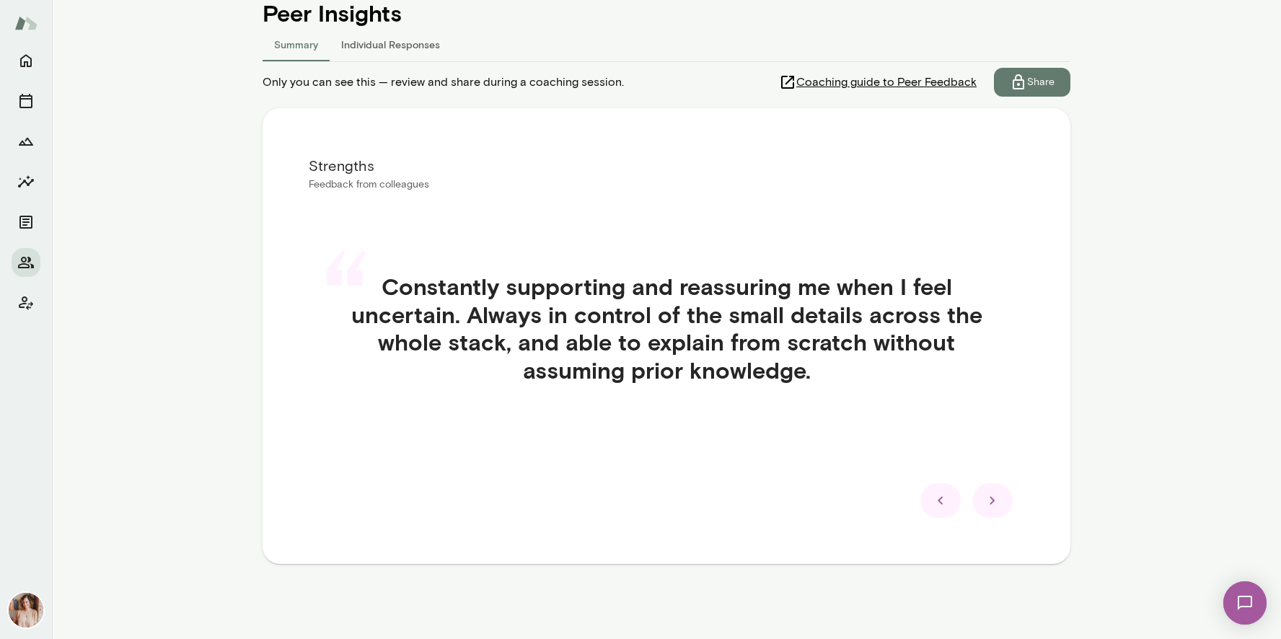
click at [940, 507] on icon at bounding box center [940, 500] width 17 height 17
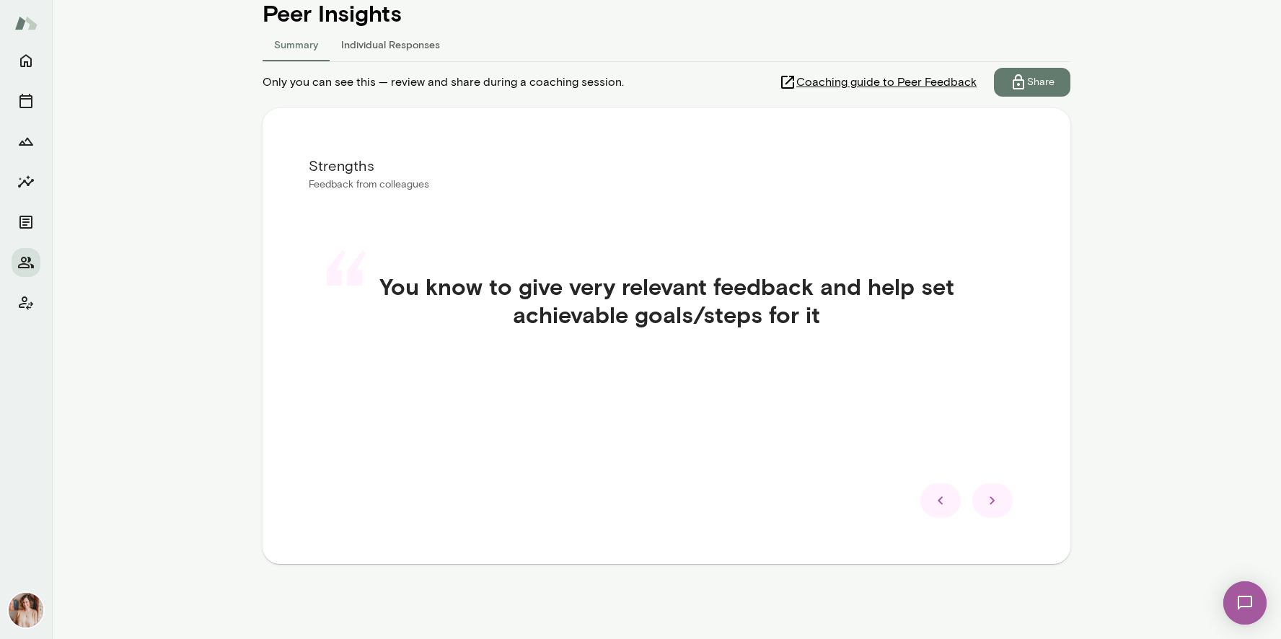
click at [940, 507] on icon at bounding box center [940, 500] width 17 height 17
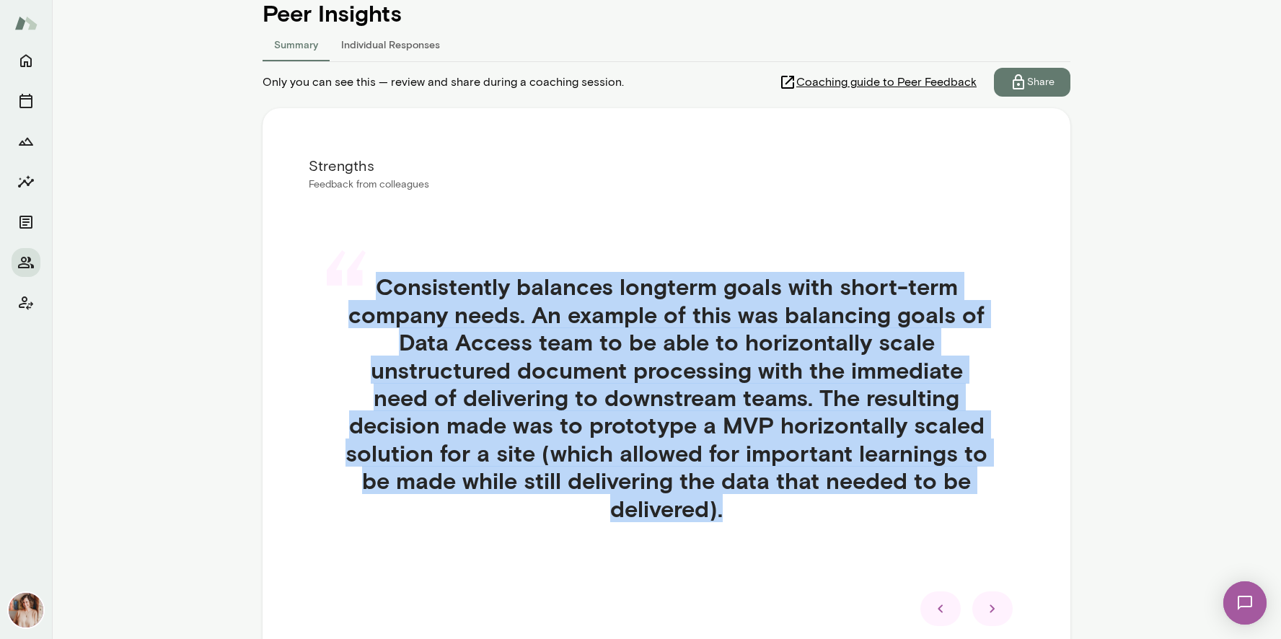
click at [940, 507] on h4 "Consistently balances longterm goals with short-term company needs. An example …" at bounding box center [666, 397] width 646 height 249
click at [952, 599] on div at bounding box center [940, 608] width 40 height 35
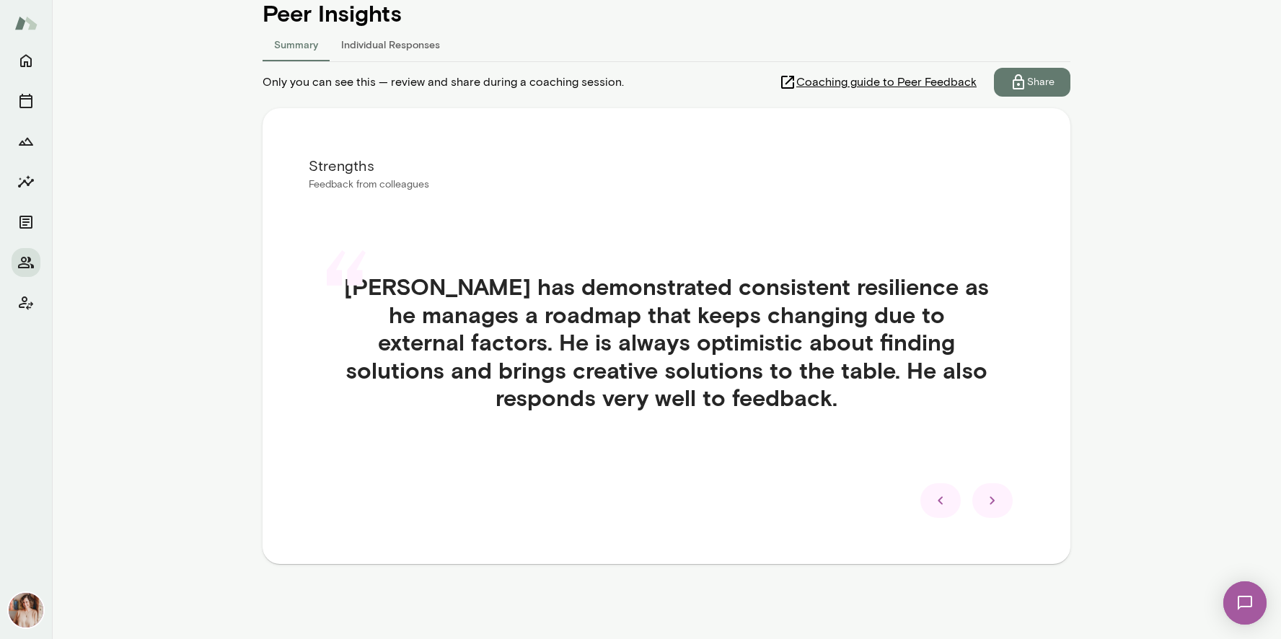
click at [934, 517] on div at bounding box center [940, 500] width 40 height 35
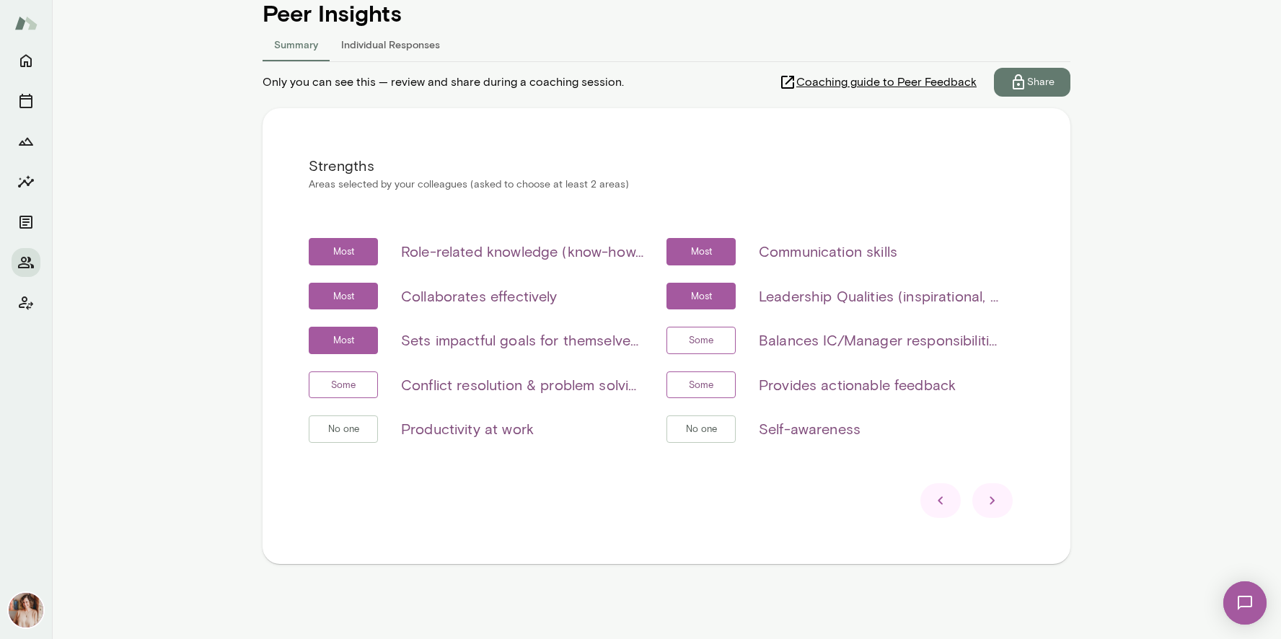
click at [934, 510] on div at bounding box center [940, 500] width 40 height 35
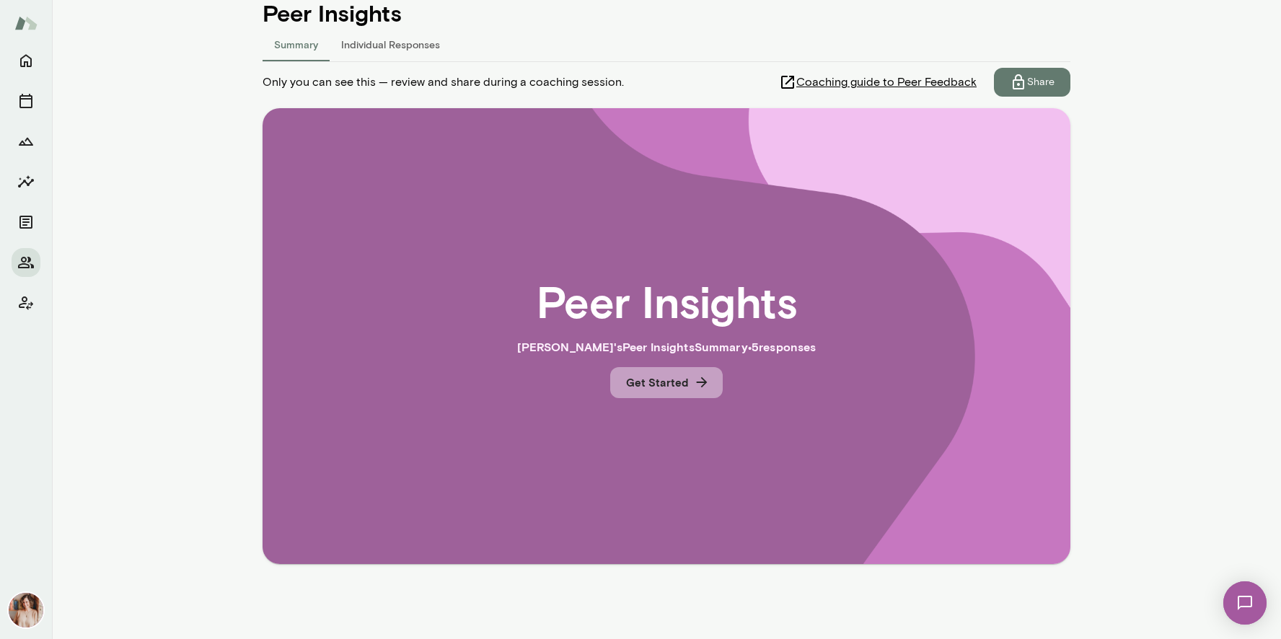
click at [676, 376] on button "Get Started" at bounding box center [666, 382] width 112 height 30
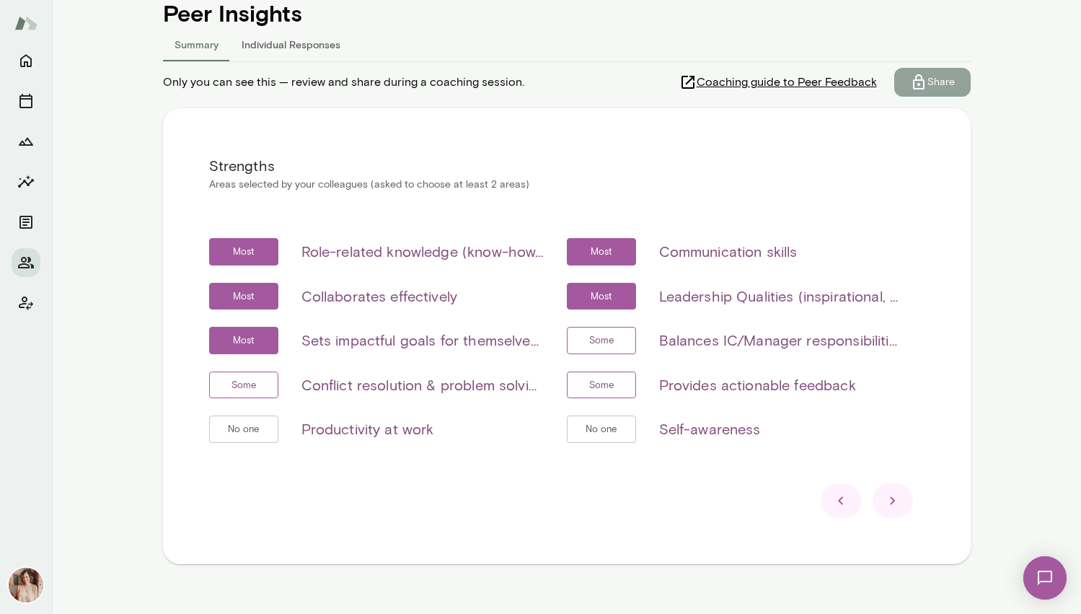
click at [957, 79] on button "Share" at bounding box center [932, 82] width 76 height 29
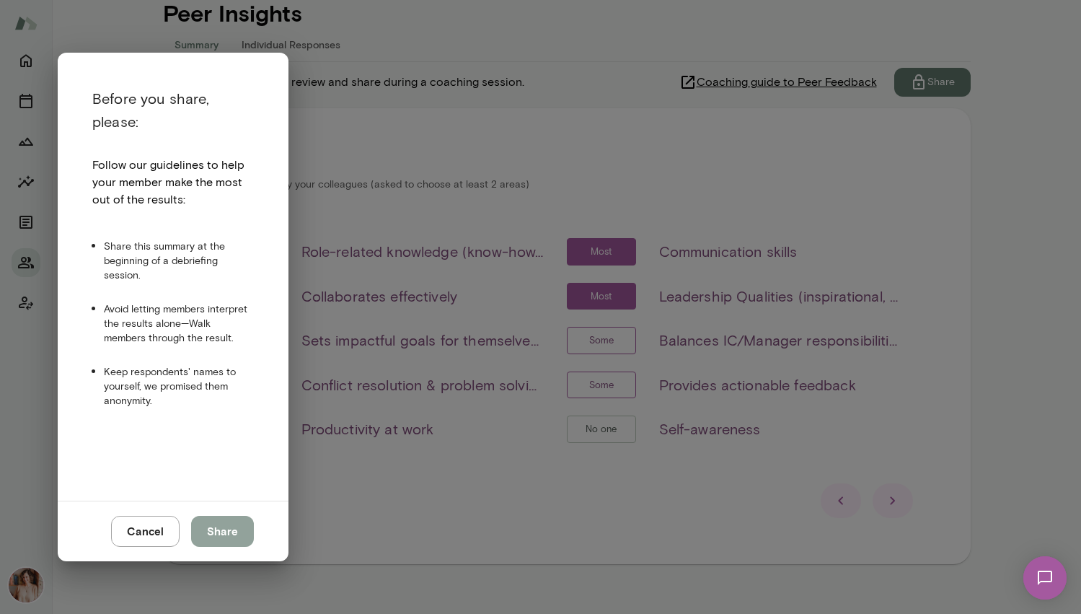
click at [231, 528] on button "Share" at bounding box center [222, 531] width 63 height 30
click at [151, 533] on button "Cancel" at bounding box center [145, 531] width 68 height 30
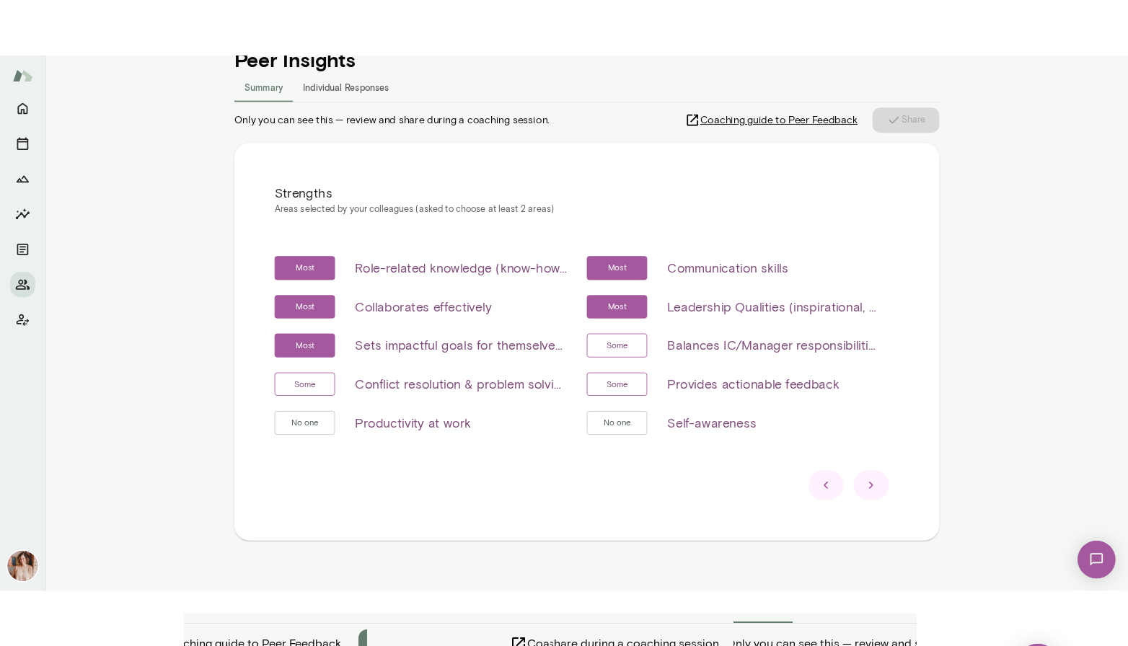
scroll to position [200, 0]
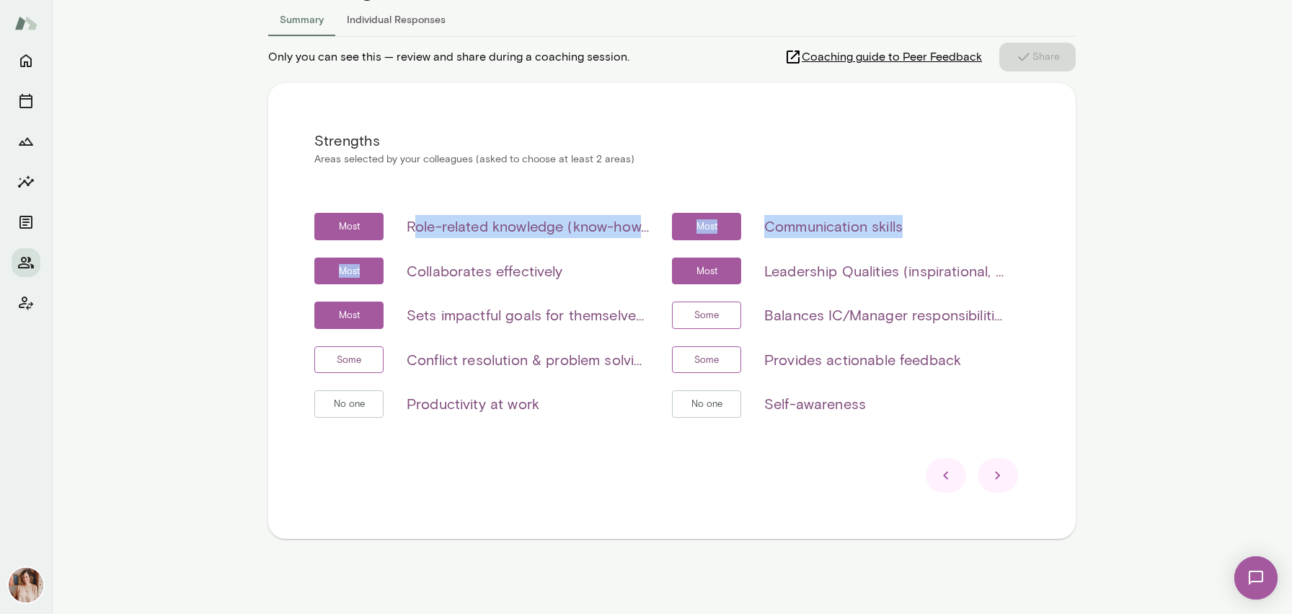
drag, startPoint x: 412, startPoint y: 224, endPoint x: 544, endPoint y: 255, distance: 135.5
click at [544, 255] on div "Most Role-related knowledge (know-how, skills, etc) Most Communication skills M…" at bounding box center [671, 324] width 715 height 222
click at [544, 253] on div "Most Role-related knowledge (know-how, skills, etc) Most Communication skills M…" at bounding box center [671, 324] width 715 height 222
drag, startPoint x: 919, startPoint y: 229, endPoint x: 769, endPoint y: 218, distance: 151.0
click at [769, 218] on div "Most Communication skills" at bounding box center [839, 226] width 335 height 27
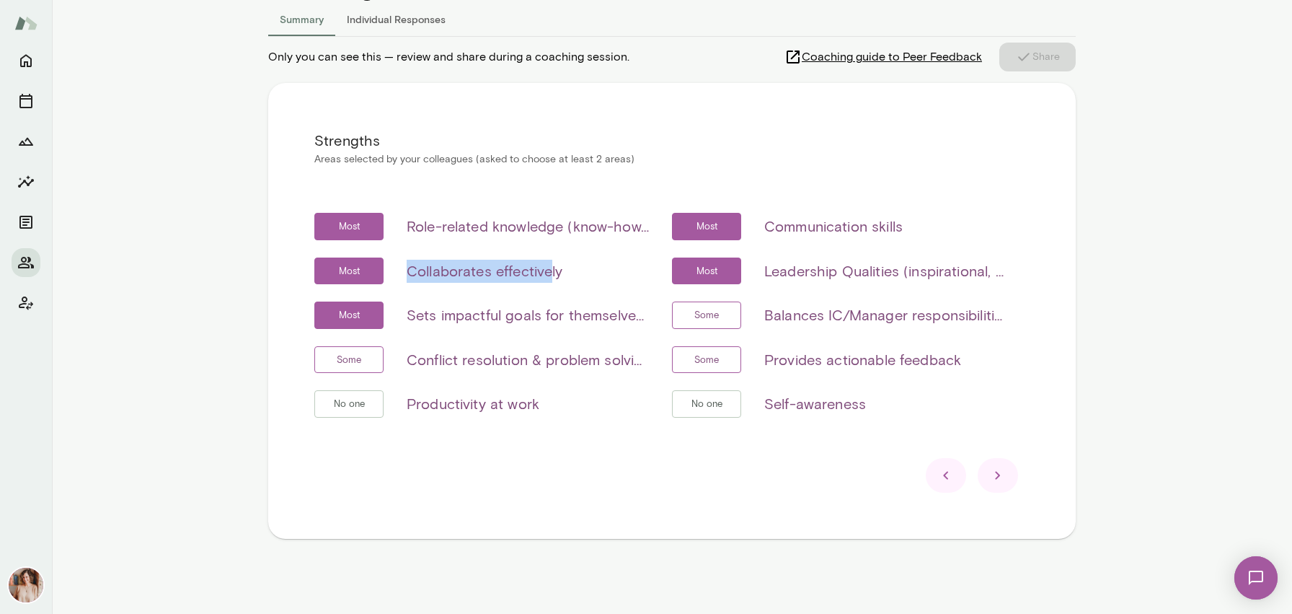
drag, startPoint x: 552, startPoint y: 267, endPoint x: 389, endPoint y: 267, distance: 163.7
click at [389, 267] on div "Most Collaborates effectively" at bounding box center [481, 270] width 335 height 27
drag, startPoint x: 854, startPoint y: 278, endPoint x: 766, endPoint y: 273, distance: 88.1
click at [766, 273] on h6 "Leadership Qualities (inspirational, visionary & strategic, empowerment & deleg…" at bounding box center [885, 271] width 242 height 23
click at [957, 244] on div "Most Role-related knowledge (know-how, skills, etc) Most Communication skills M…" at bounding box center [671, 324] width 715 height 222
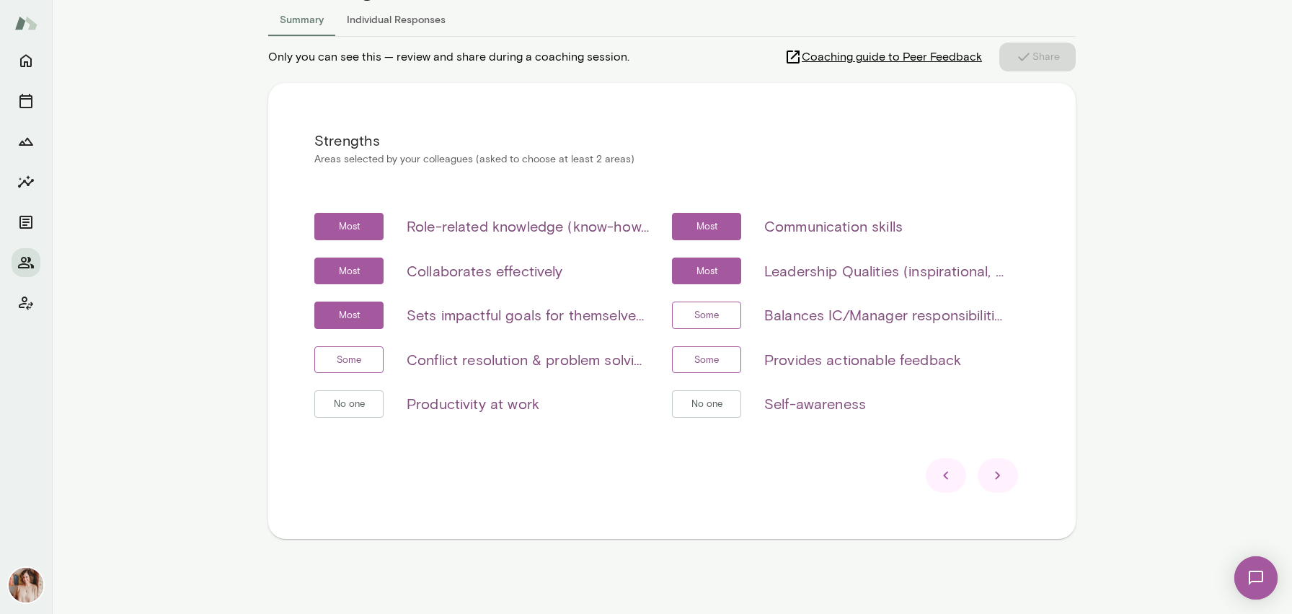
click at [962, 274] on h6 "Leadership Qualities (inspirational, visionary & strategic, empowerment & deleg…" at bounding box center [885, 271] width 242 height 23
click at [508, 319] on h6 "Sets impactful goals for themselves and/or their team" at bounding box center [528, 315] width 242 height 23
drag, startPoint x: 404, startPoint y: 311, endPoint x: 585, endPoint y: 312, distance: 181.7
click at [585, 312] on div "Most Sets impactful goals for themselves and/or their team" at bounding box center [481, 314] width 335 height 27
click at [1000, 475] on icon at bounding box center [997, 474] width 17 height 17
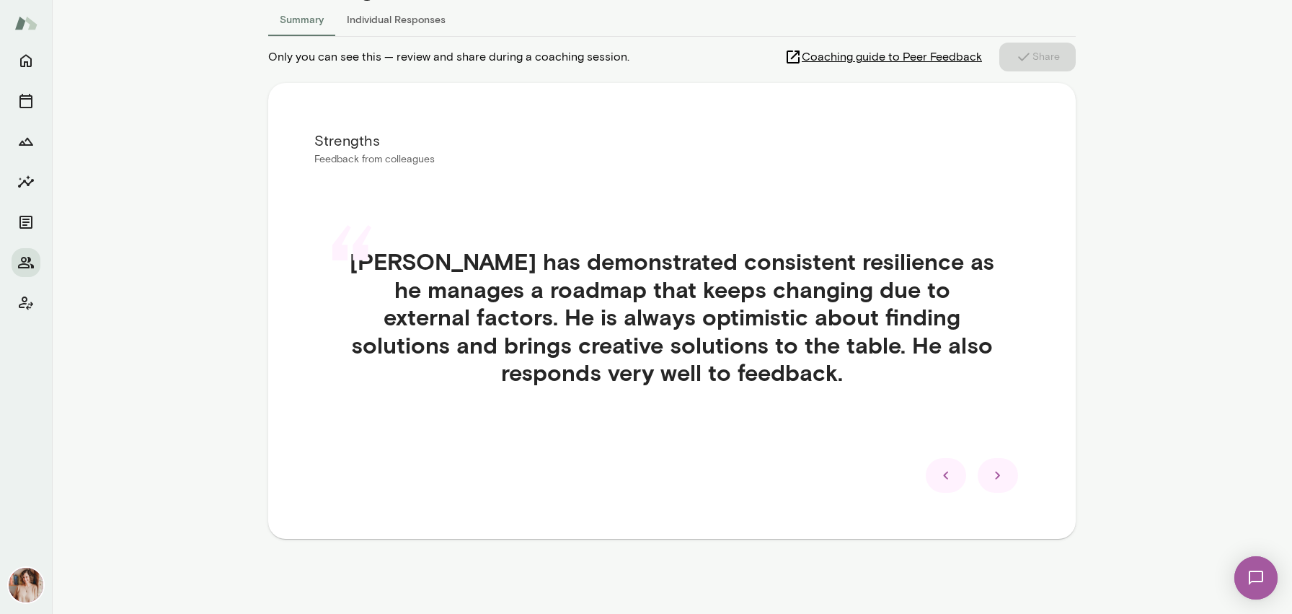
click at [903, 550] on div "Insights Peer Insights Summary Individual Responses Only you can see this — rev…" at bounding box center [672, 273] width 808 height 645
click at [988, 472] on div at bounding box center [998, 475] width 40 height 35
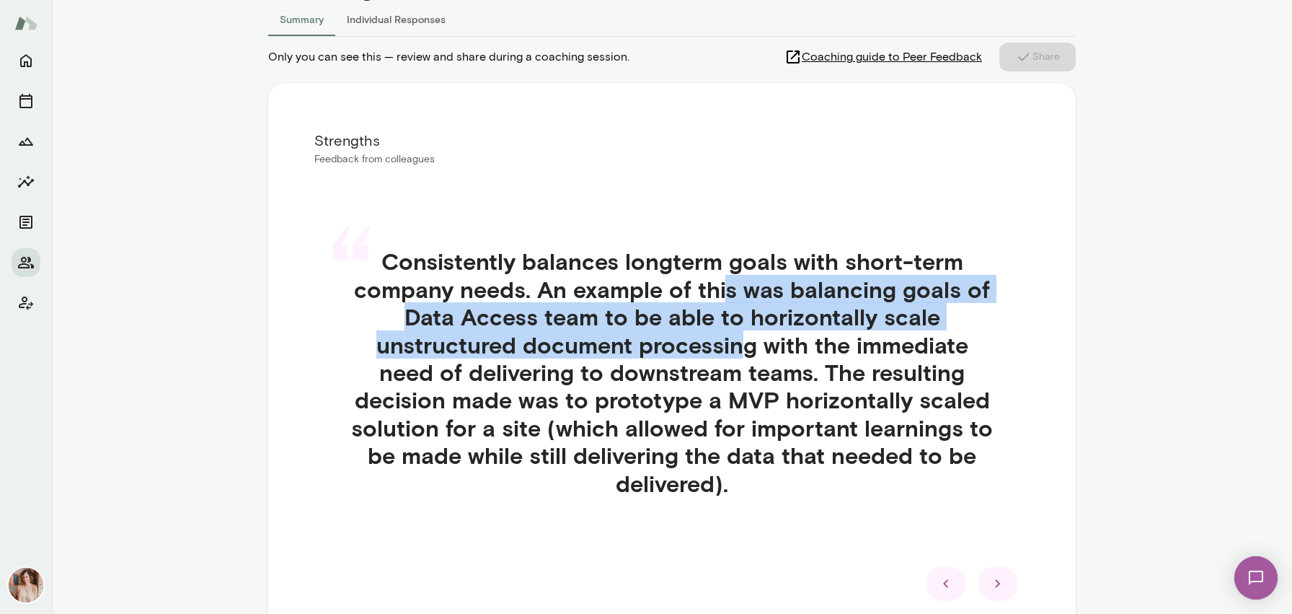
drag, startPoint x: 730, startPoint y: 286, endPoint x: 736, endPoint y: 332, distance: 46.5
click at [736, 332] on h4 "Consistently balances longterm goals with short-term company needs. An example …" at bounding box center [672, 371] width 646 height 249
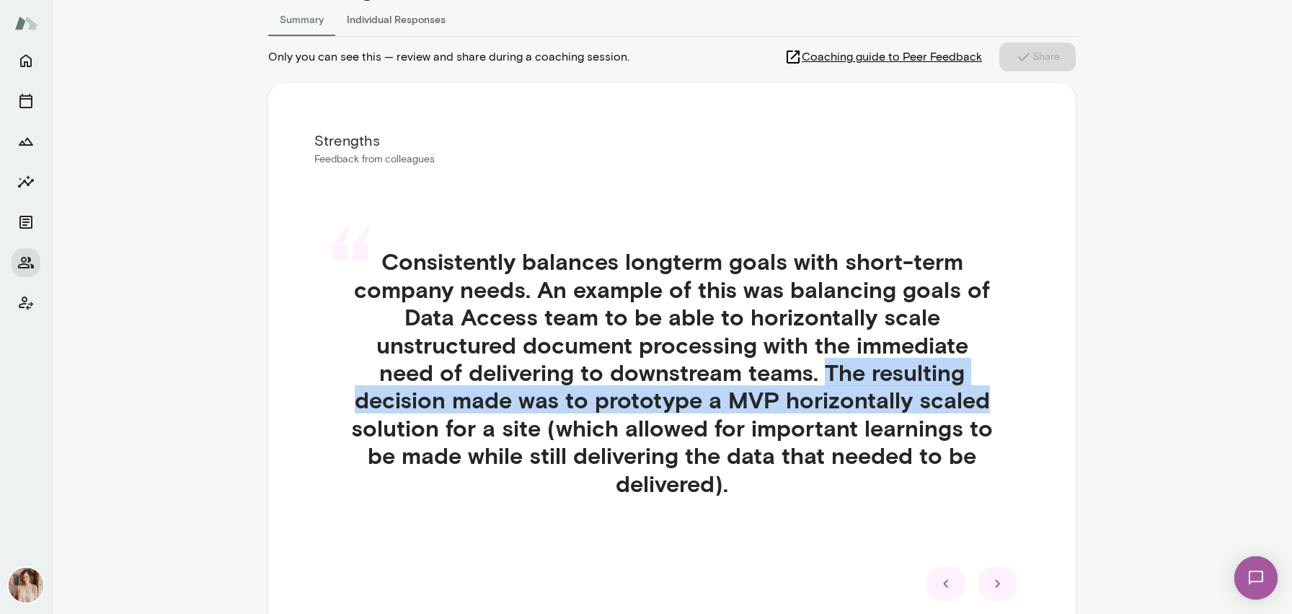
drag, startPoint x: 829, startPoint y: 373, endPoint x: 1010, endPoint y: 406, distance: 183.9
click at [1010, 406] on div "“ Consistently balances longterm goals with short-term company needs. An exampl…" at bounding box center [671, 389] width 715 height 353
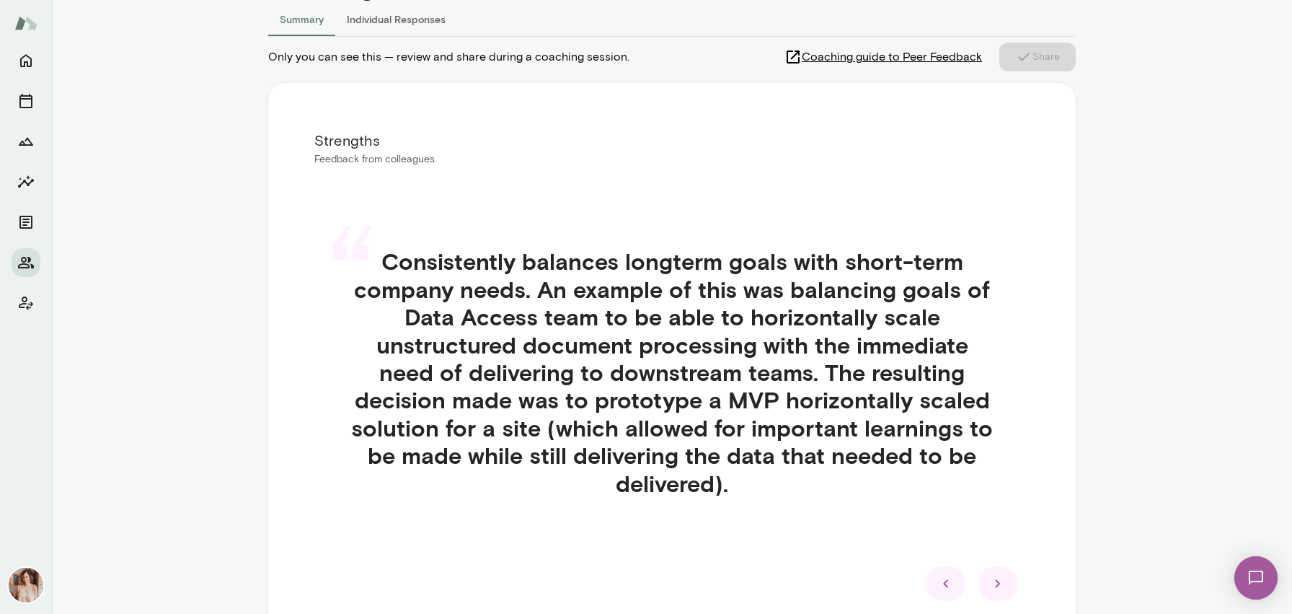
click at [1008, 577] on div at bounding box center [998, 583] width 40 height 35
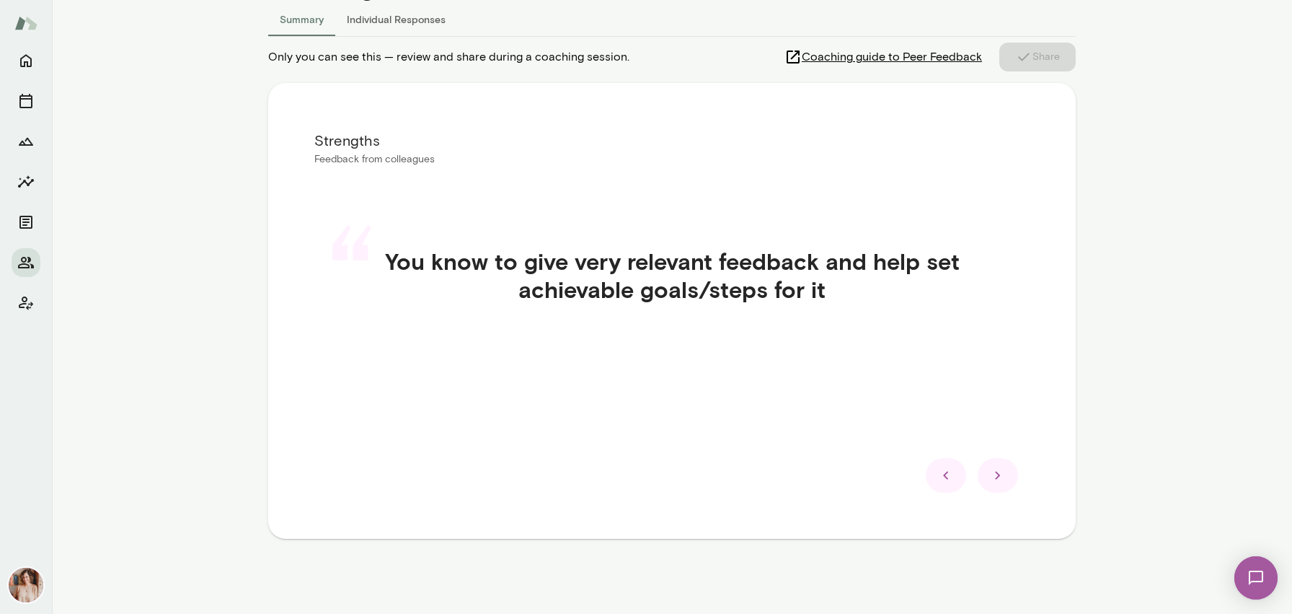
click at [985, 471] on div at bounding box center [998, 475] width 40 height 35
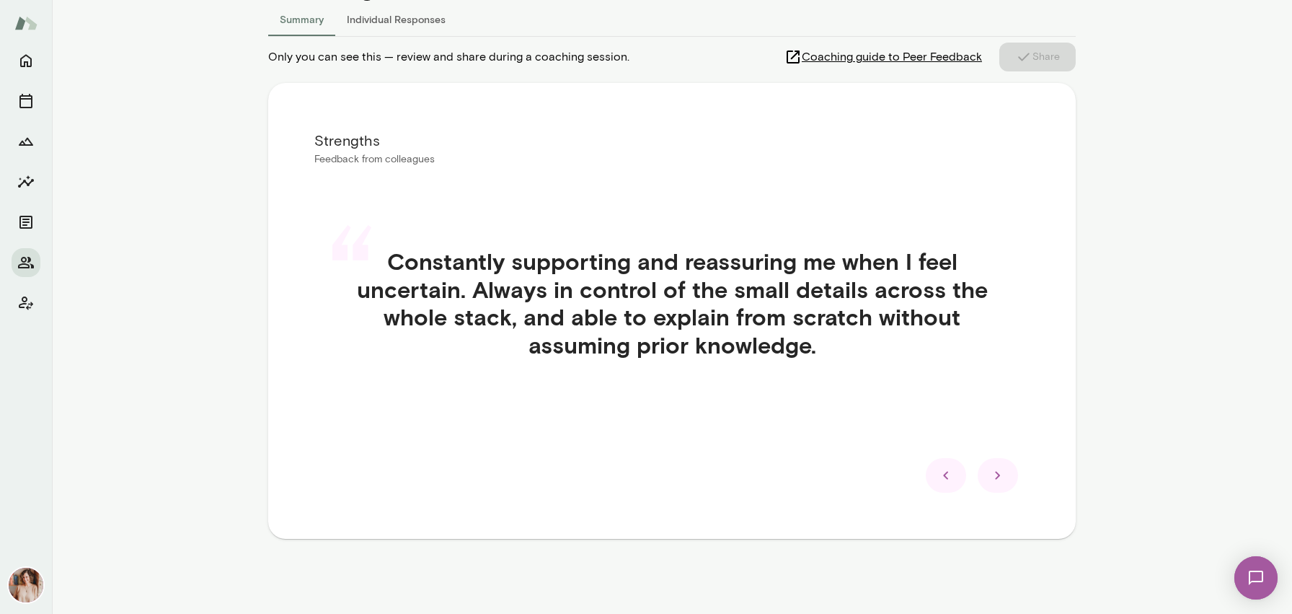
click at [1001, 484] on div at bounding box center [998, 475] width 40 height 35
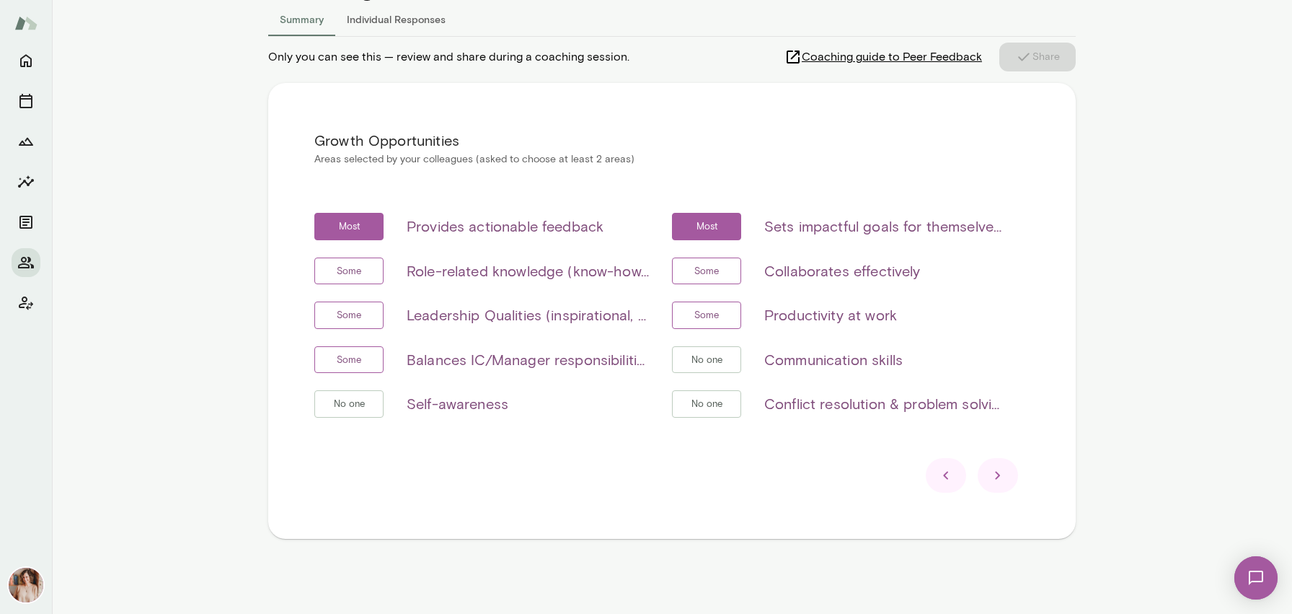
click at [1001, 484] on div at bounding box center [998, 475] width 40 height 35
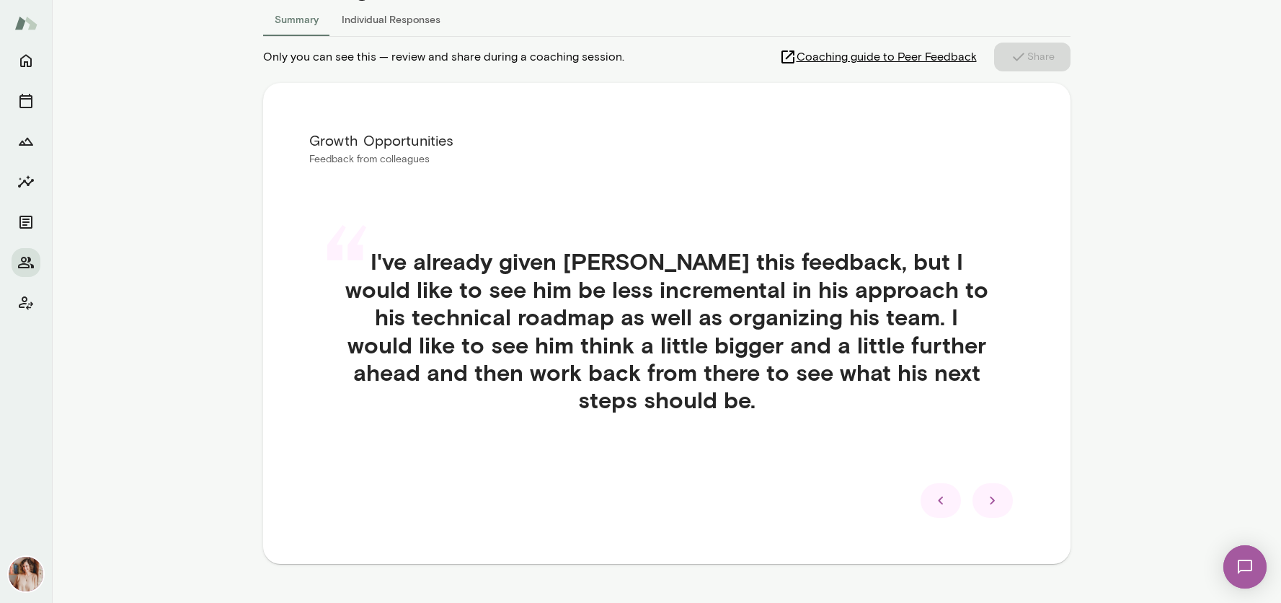
click at [996, 492] on icon at bounding box center [992, 500] width 17 height 17
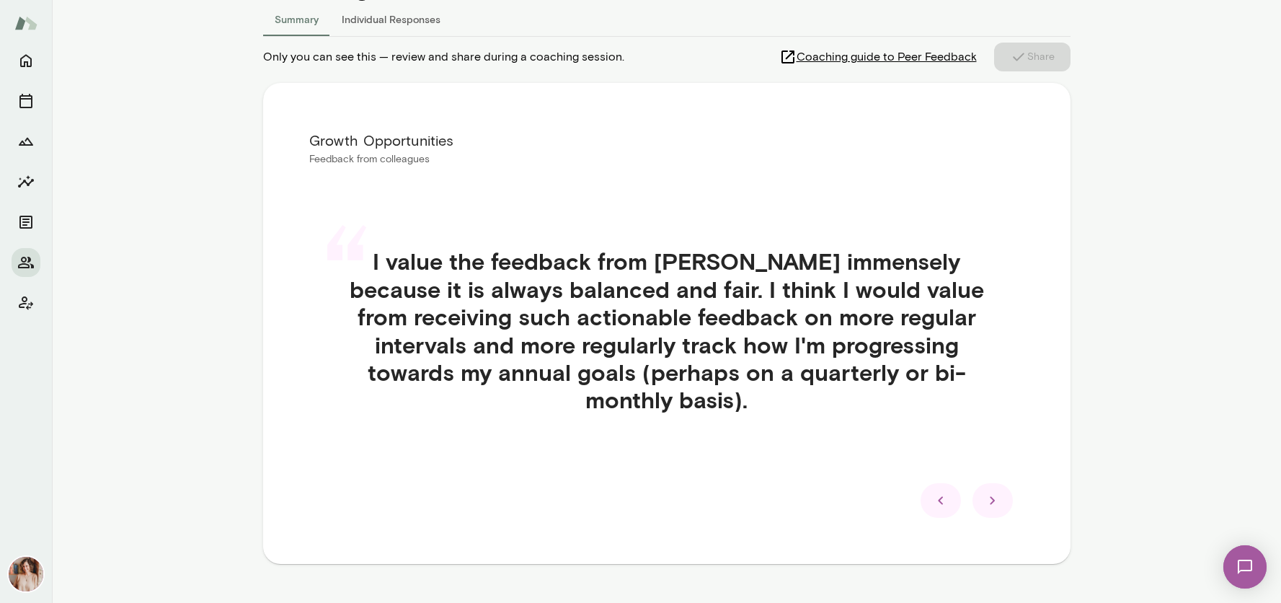
click at [547, 319] on h4 "I value the feedback from Russell immensely because it is always balanced and f…" at bounding box center [667, 330] width 646 height 166
drag, startPoint x: 547, startPoint y: 319, endPoint x: 761, endPoint y: 305, distance: 214.6
click at [761, 305] on h4 "I value the feedback from Russell immensely because it is always balanced and f…" at bounding box center [667, 330] width 646 height 166
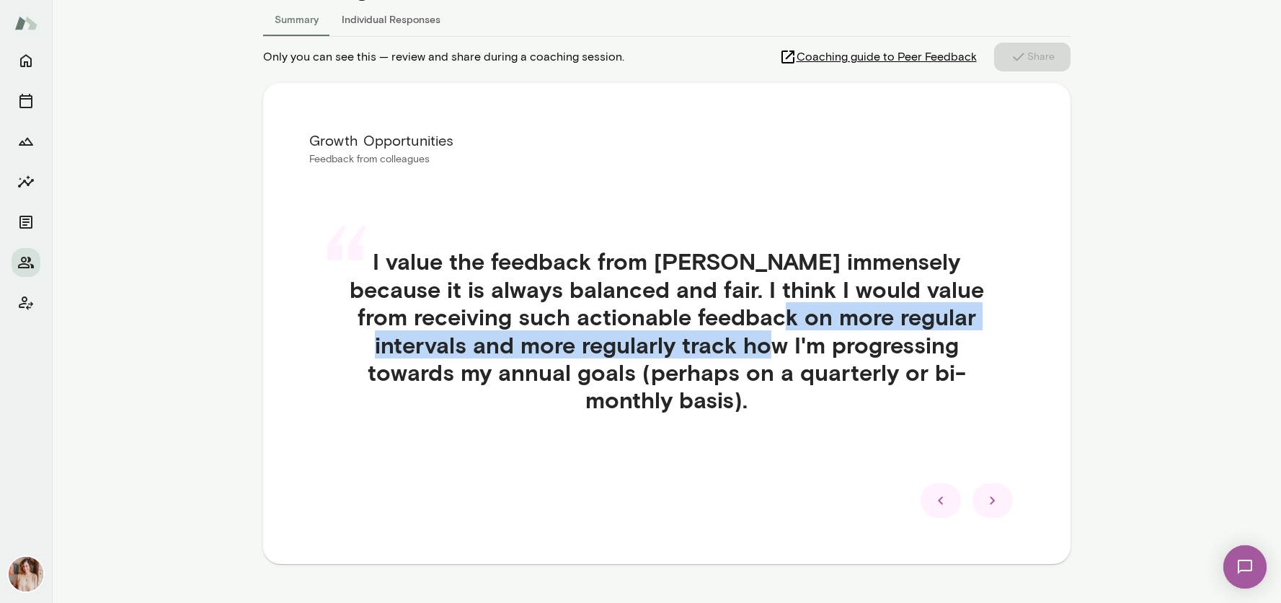
drag, startPoint x: 833, startPoint y: 326, endPoint x: 836, endPoint y: 340, distance: 13.9
click at [836, 340] on h4 "I value the feedback from Russell immensely because it is always balanced and f…" at bounding box center [667, 330] width 646 height 166
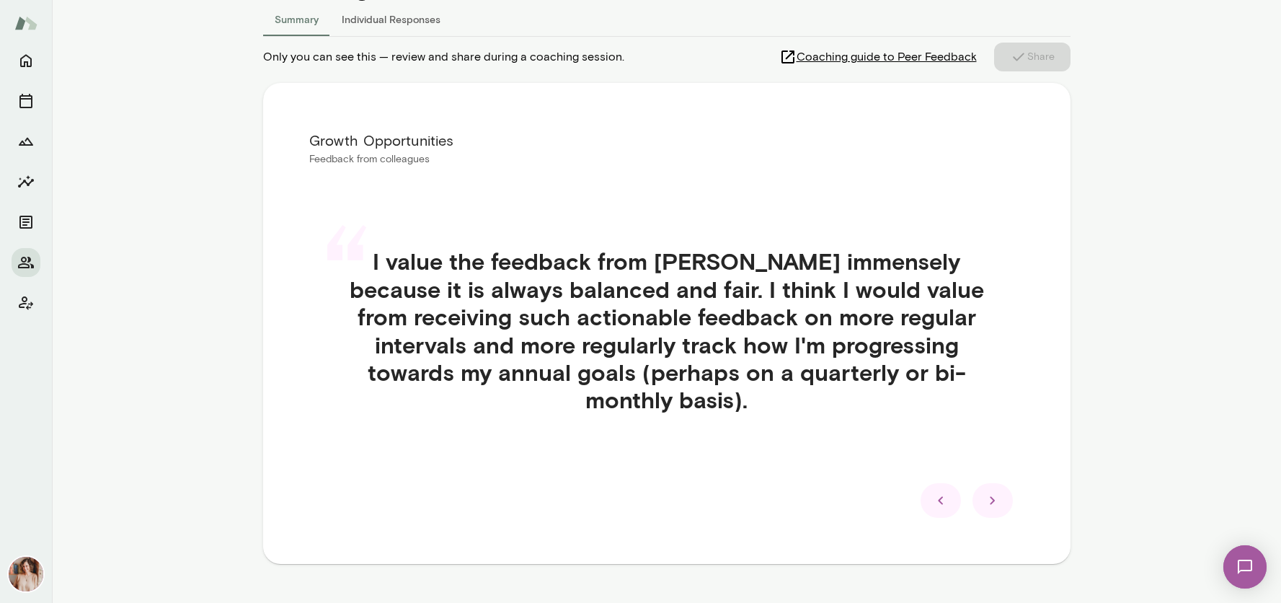
click at [682, 454] on div "“ I value the feedback from Russell immensely because it is always balanced and…" at bounding box center [666, 348] width 715 height 270
click at [994, 501] on icon at bounding box center [992, 500] width 17 height 17
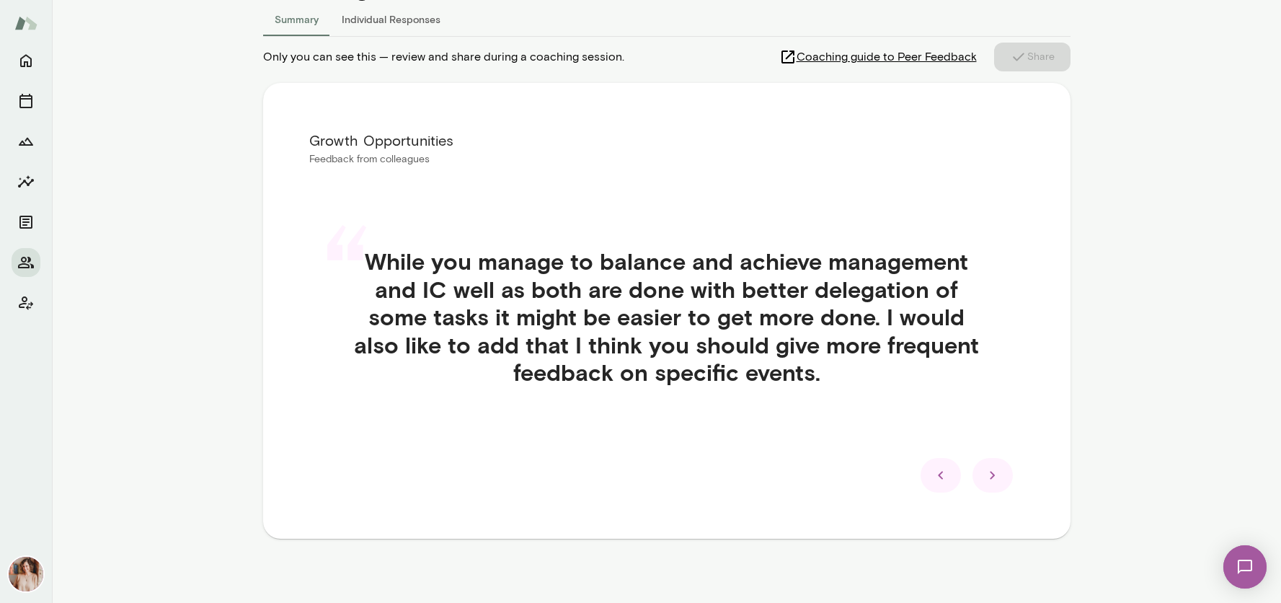
click at [852, 345] on h4 "While you manage to balance and achieve management and IC well as both are done…" at bounding box center [667, 316] width 646 height 138
click at [998, 480] on icon at bounding box center [992, 474] width 17 height 17
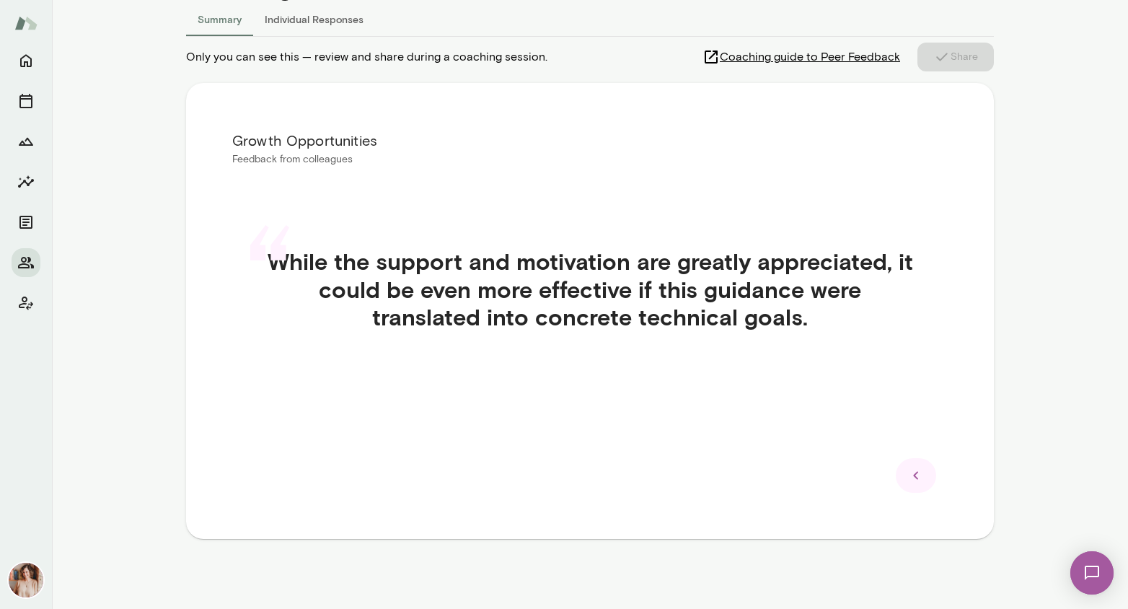
click at [616, 410] on div "Growth Opportunities Feedback from colleagues “ While the support and motivatio…" at bounding box center [590, 311] width 808 height 456
click at [918, 474] on icon at bounding box center [915, 474] width 17 height 17
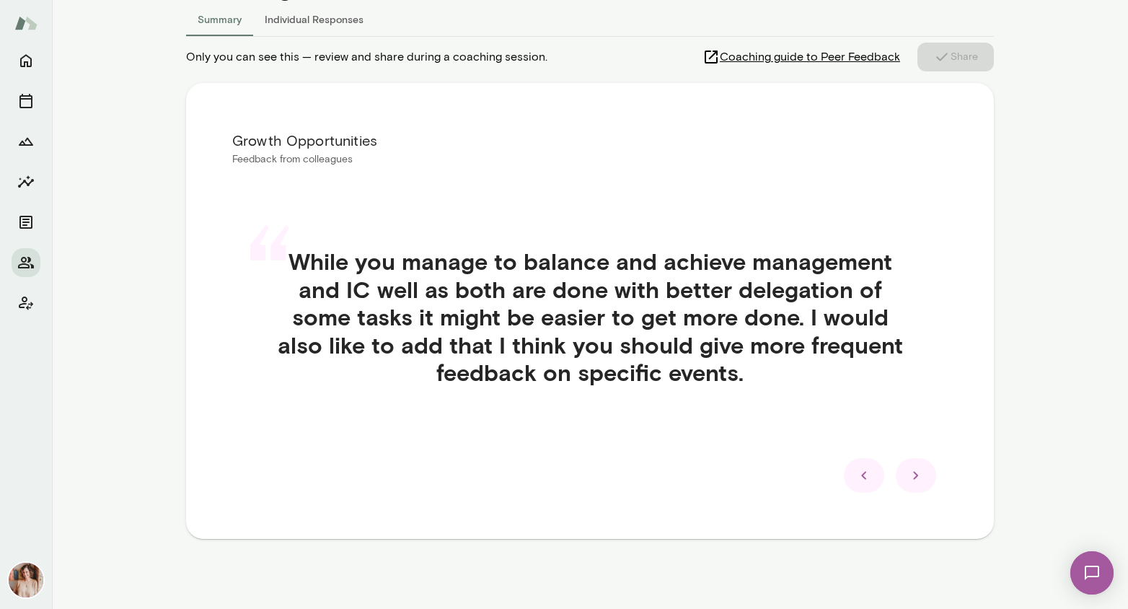
click at [860, 482] on icon at bounding box center [863, 474] width 17 height 17
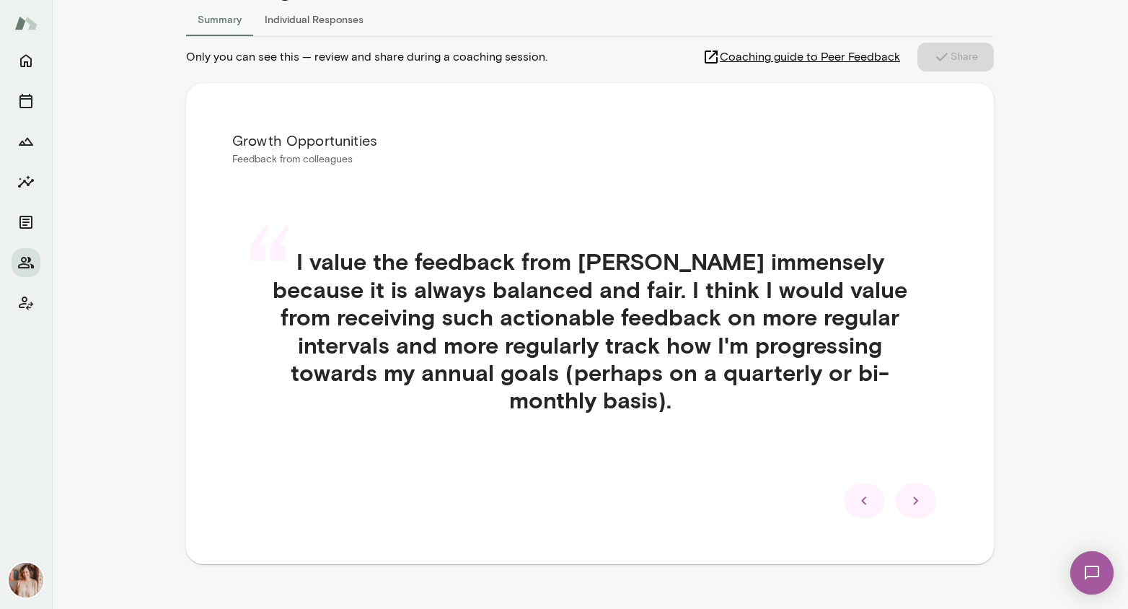
click at [873, 501] on div at bounding box center [864, 500] width 40 height 35
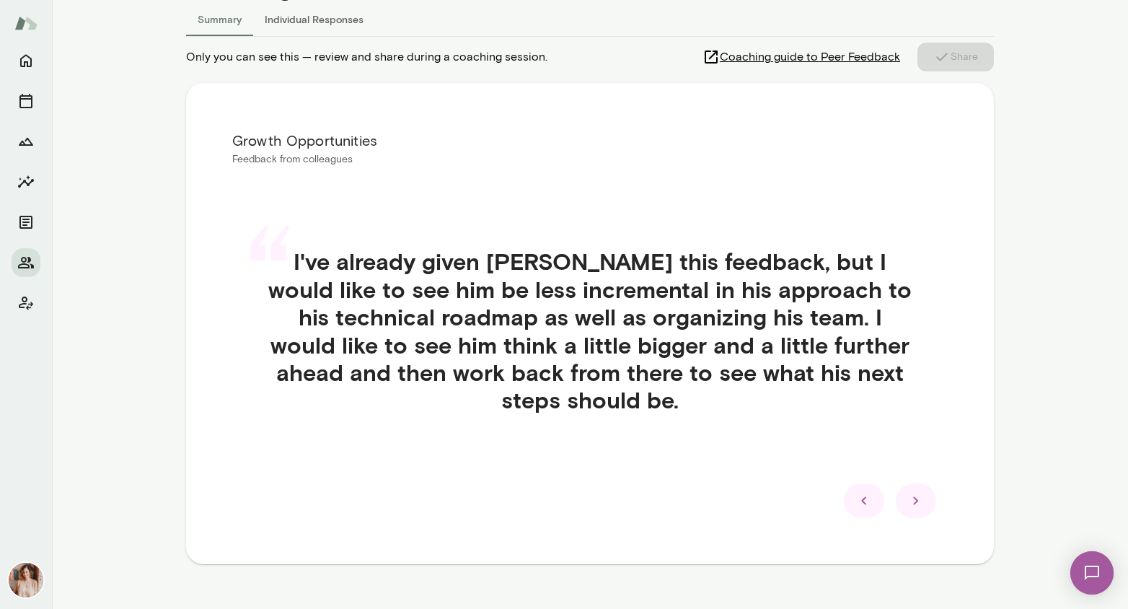
click at [870, 492] on icon at bounding box center [863, 500] width 17 height 17
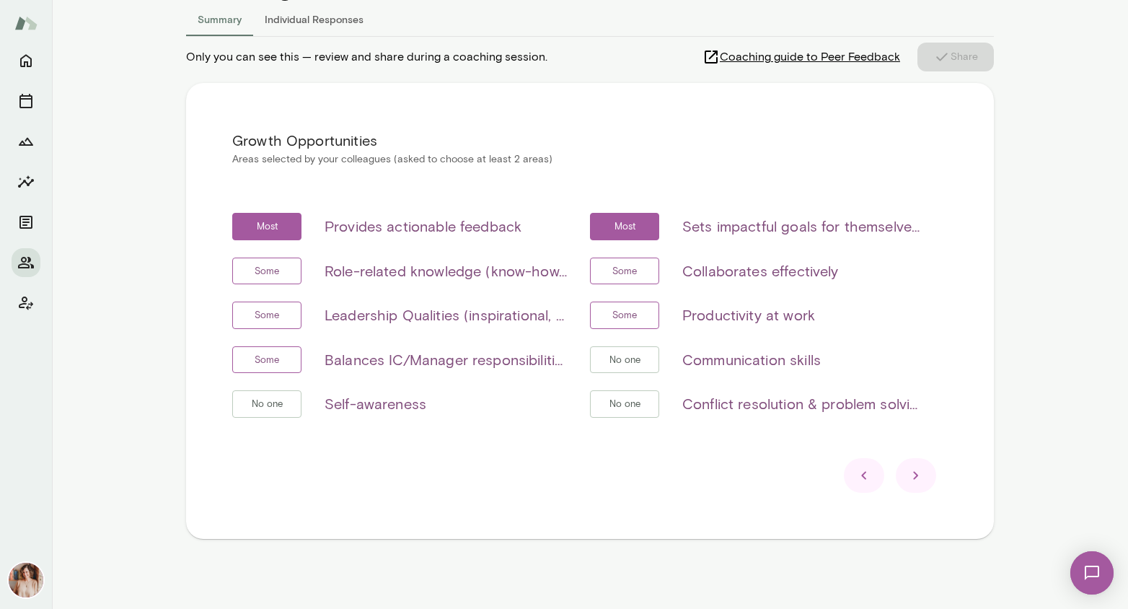
click at [907, 471] on icon at bounding box center [915, 474] width 17 height 17
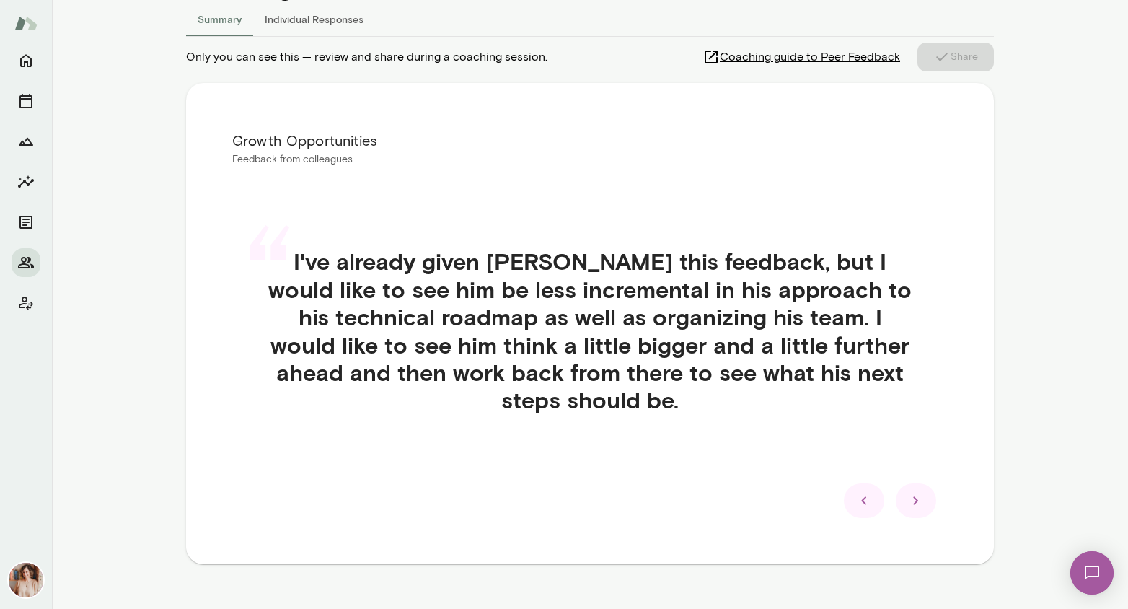
click at [907, 492] on icon at bounding box center [915, 500] width 17 height 17
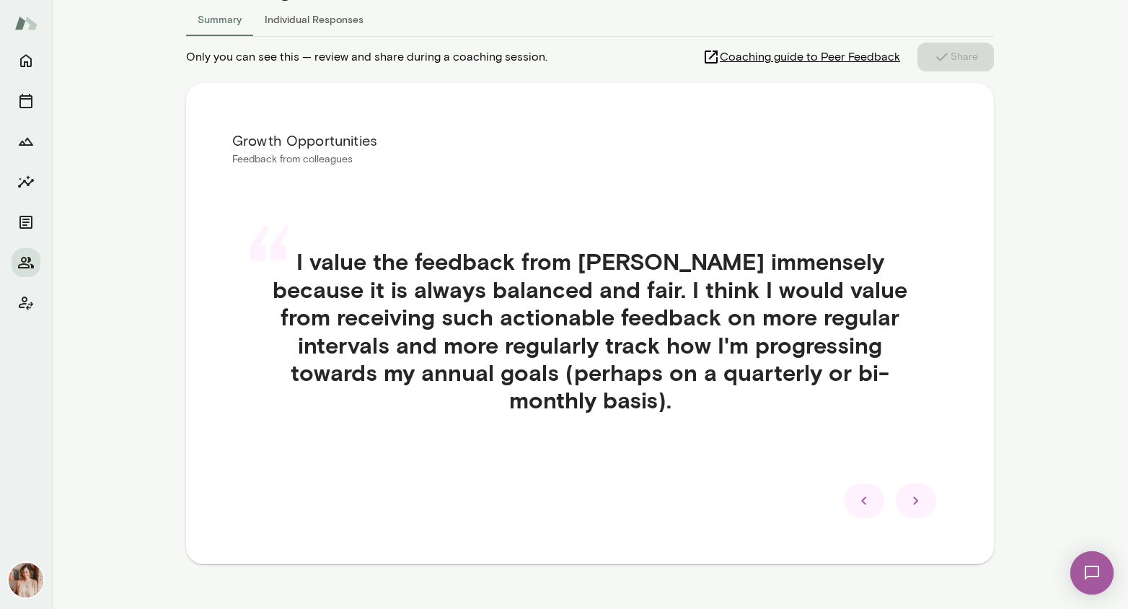
click at [920, 503] on icon at bounding box center [915, 500] width 17 height 17
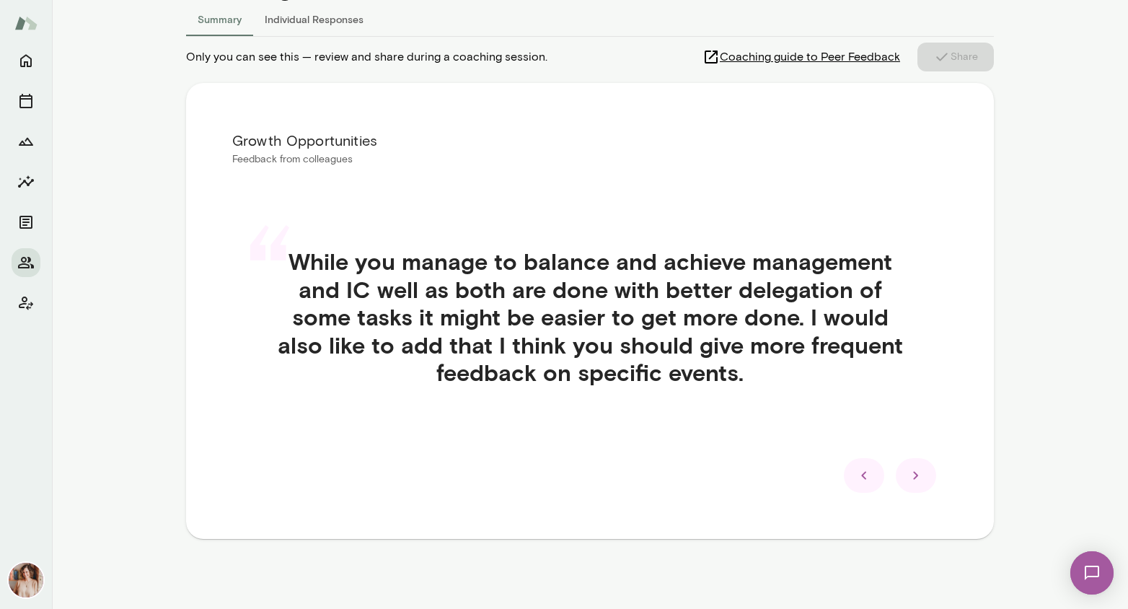
click at [920, 503] on div "Growth Opportunities Feedback from colleagues “ While you manage to balance and…" at bounding box center [590, 311] width 808 height 456
click at [920, 487] on div at bounding box center [915, 475] width 40 height 35
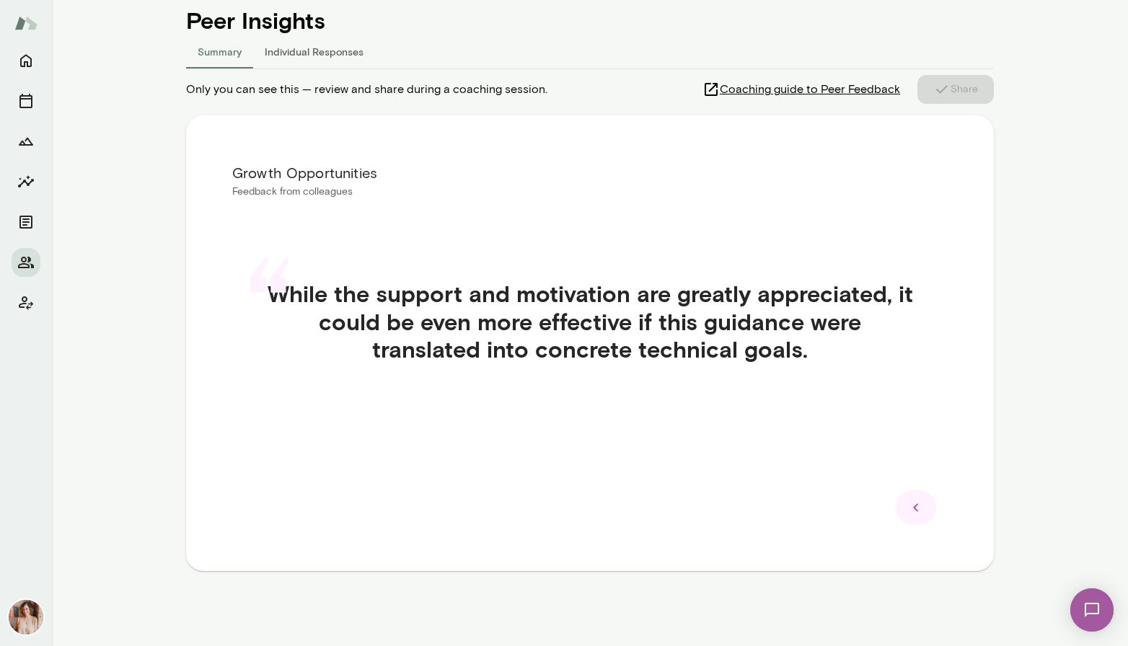
scroll to position [167, 0]
